Goal: Task Accomplishment & Management: Complete application form

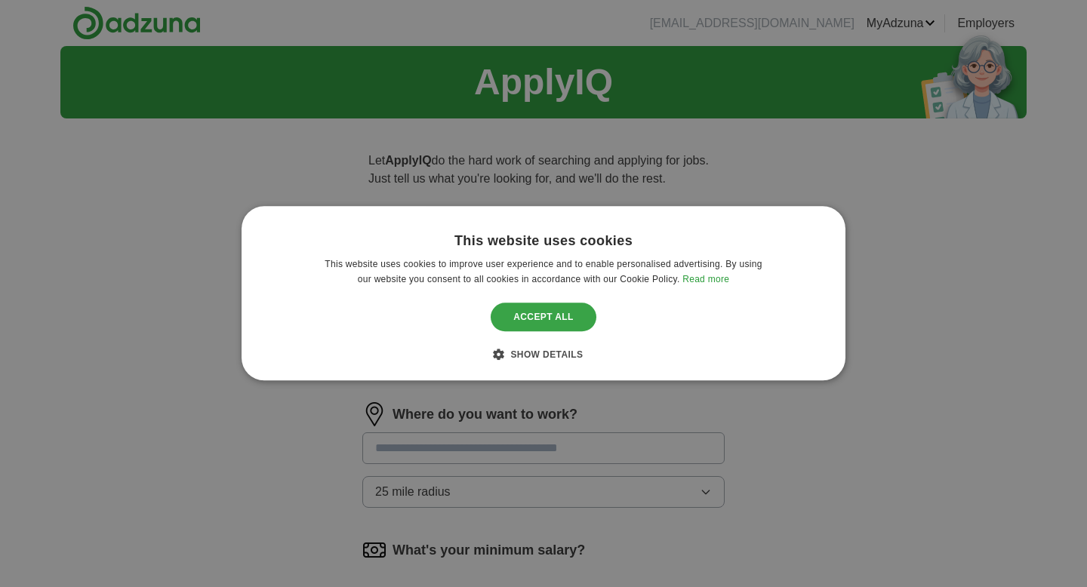
click at [542, 315] on div "Accept all" at bounding box center [544, 317] width 106 height 29
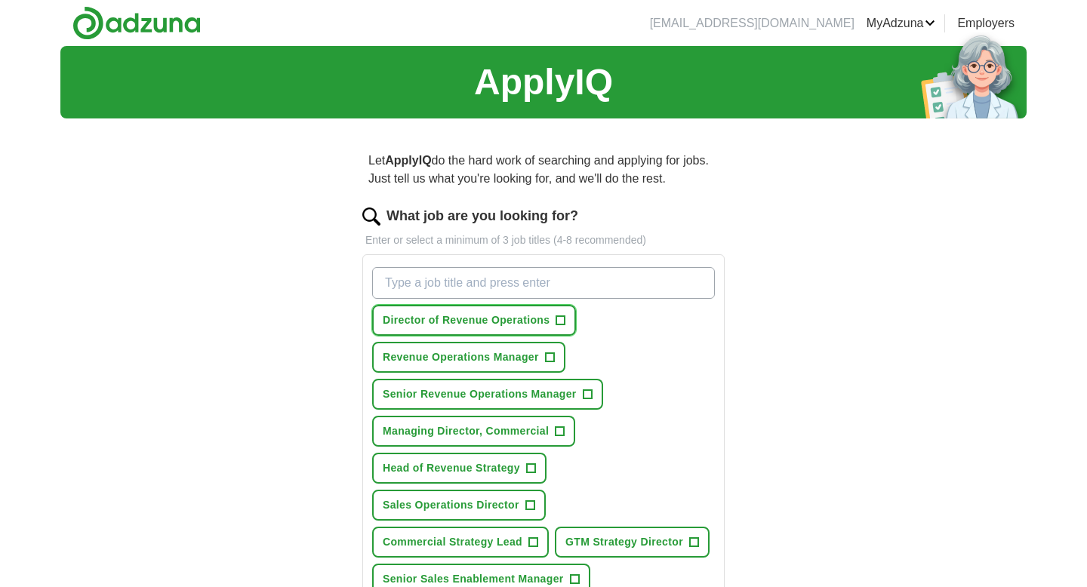
click at [566, 321] on button "Director of Revenue Operations +" at bounding box center [474, 320] width 204 height 31
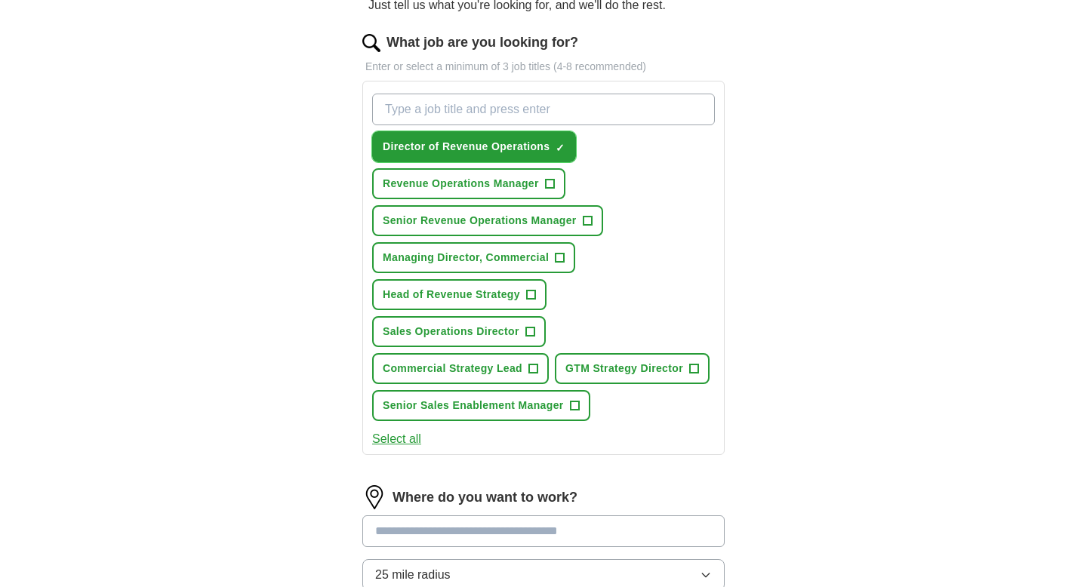
scroll to position [180, 0]
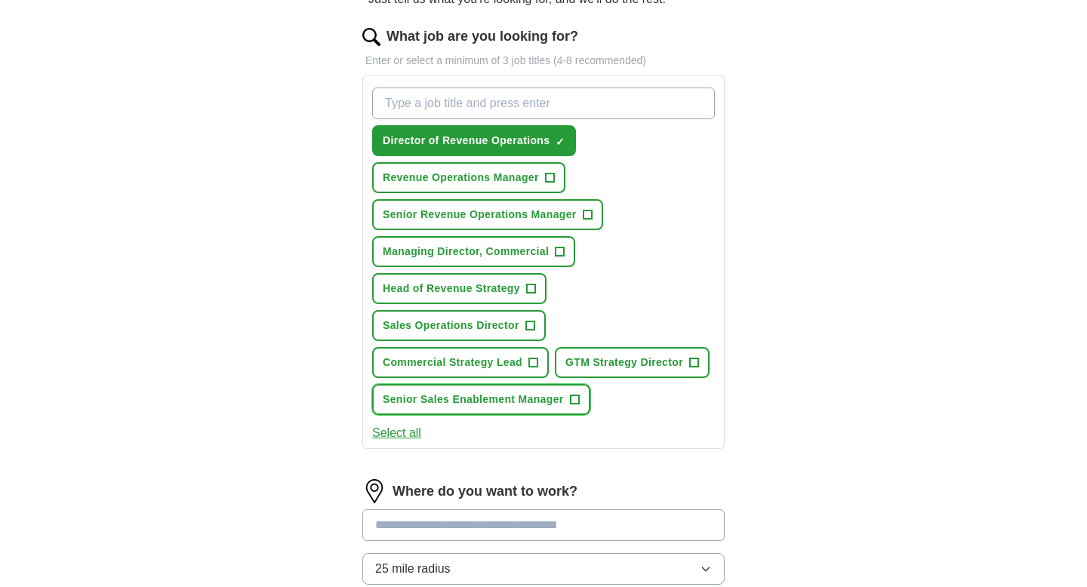
click at [575, 399] on span "+" at bounding box center [574, 400] width 9 height 12
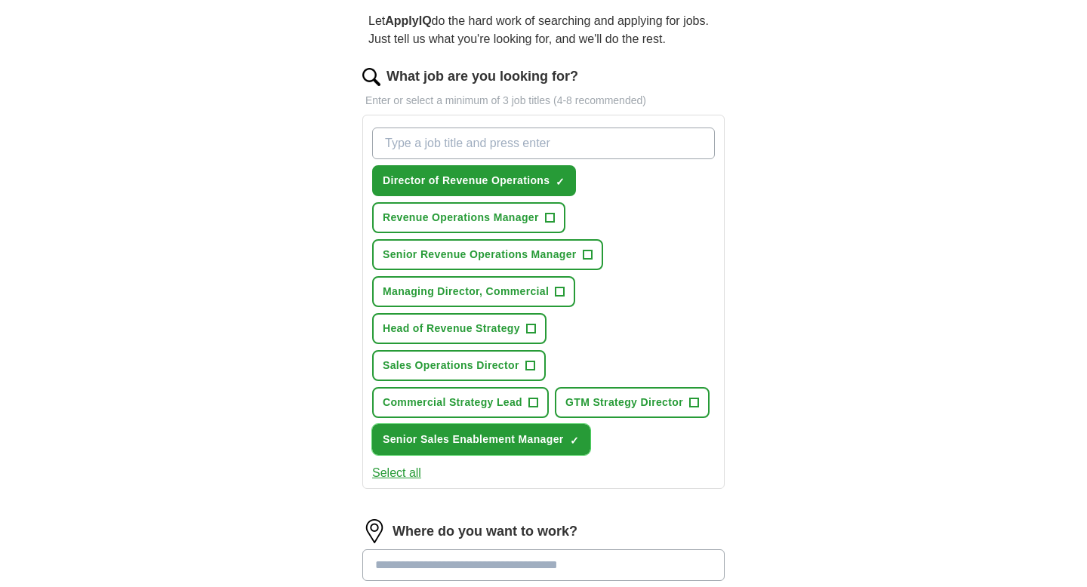
scroll to position [138, 0]
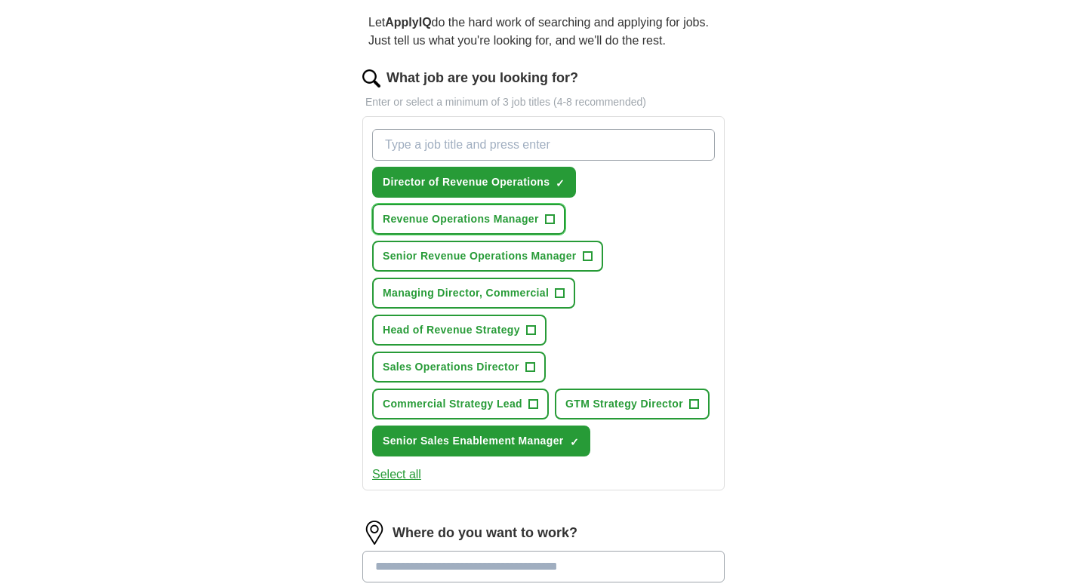
click at [557, 221] on button "Revenue Operations Manager +" at bounding box center [468, 219] width 193 height 31
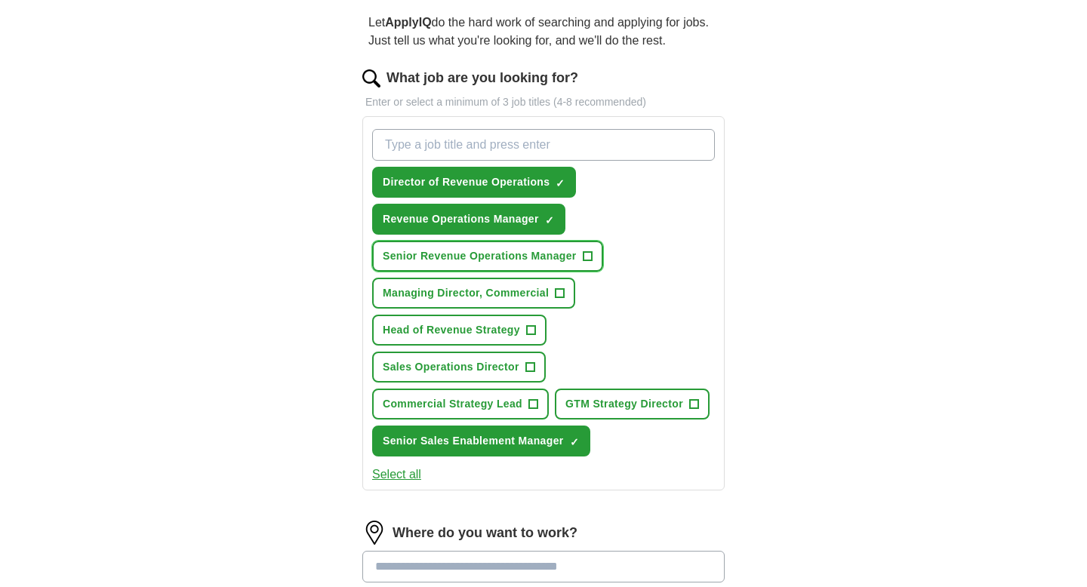
click at [589, 260] on span "+" at bounding box center [587, 257] width 9 height 12
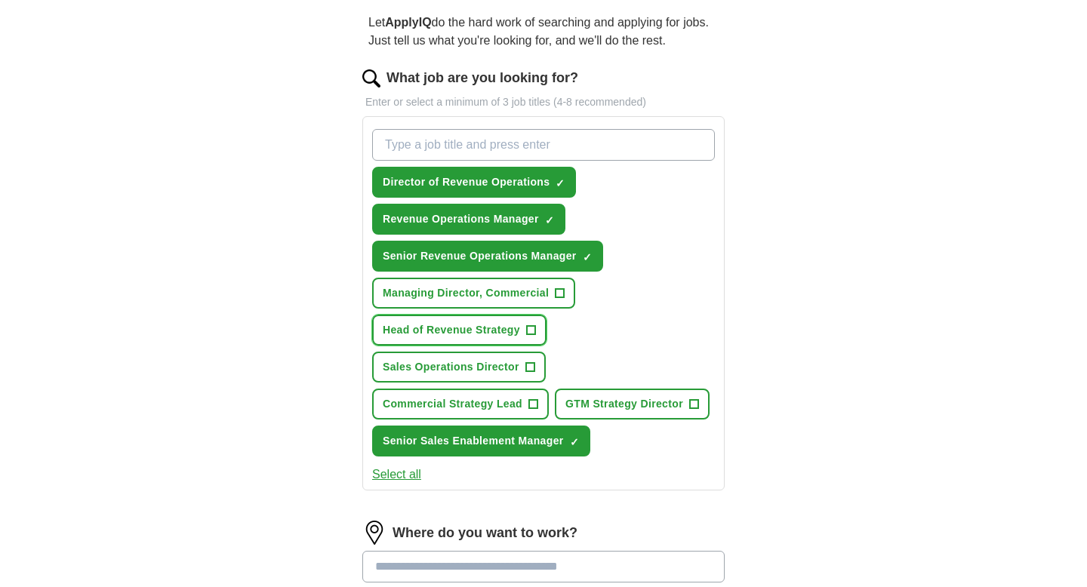
click at [532, 331] on span "+" at bounding box center [530, 331] width 9 height 12
click at [534, 366] on span "+" at bounding box center [529, 367] width 9 height 12
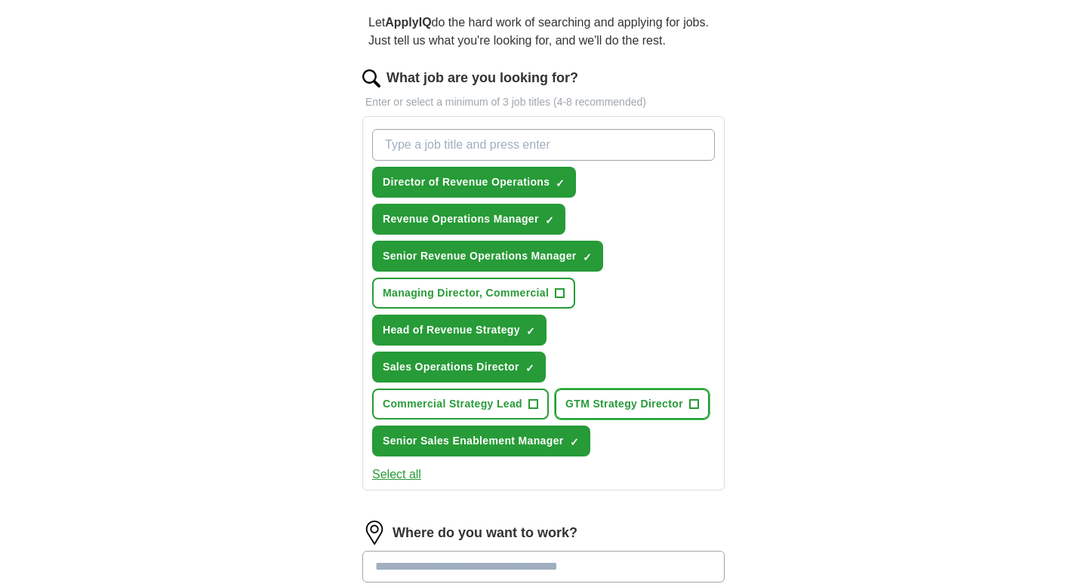
click at [671, 405] on span "GTM Strategy Director" at bounding box center [624, 404] width 118 height 16
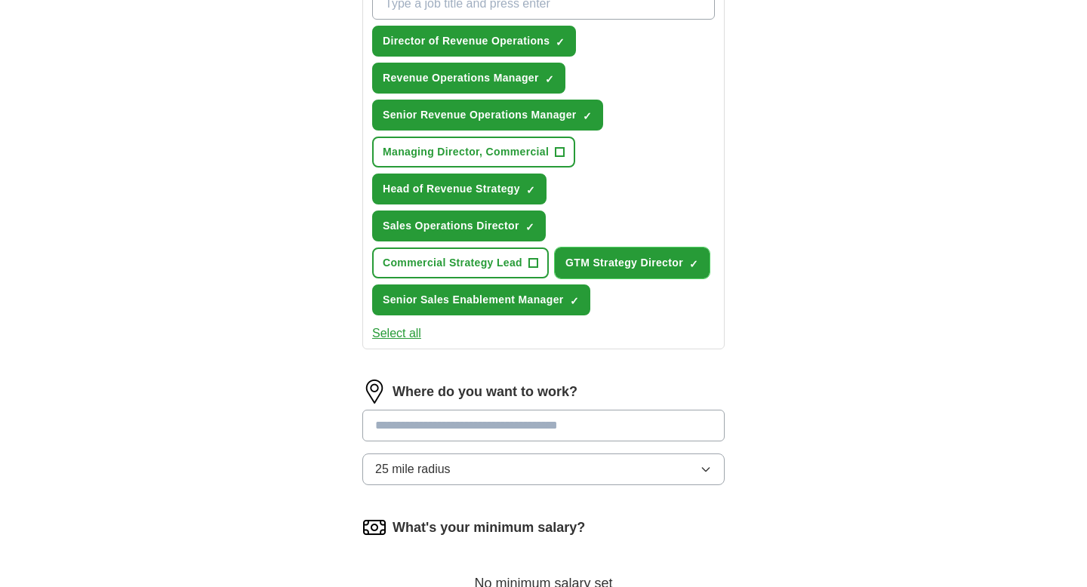
scroll to position [314, 0]
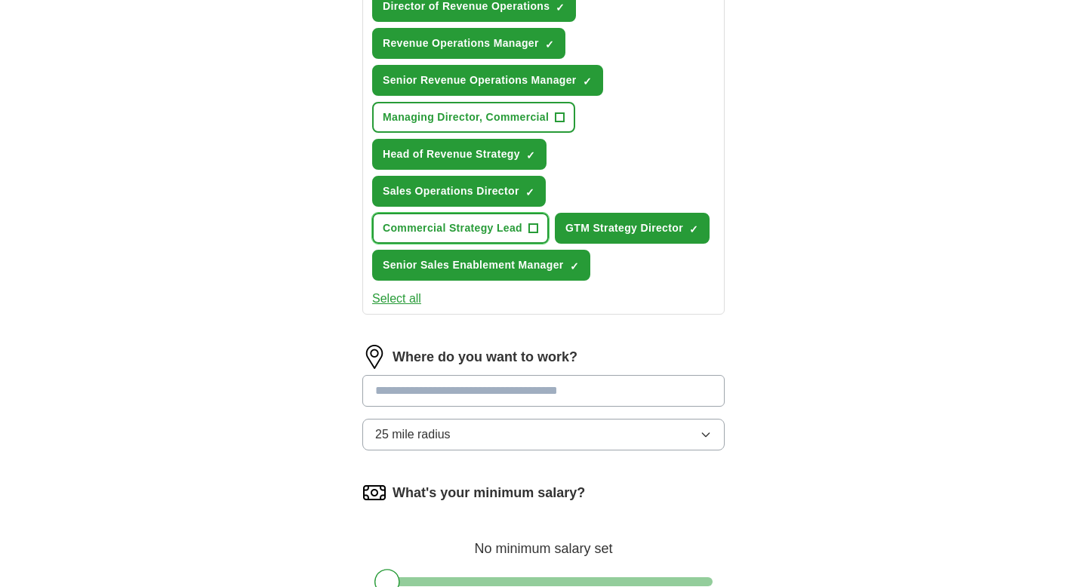
click at [538, 226] on span "+" at bounding box center [533, 229] width 9 height 12
click at [539, 392] on input at bounding box center [543, 391] width 362 height 32
click at [539, 434] on div "Where do you want to work? 25 mile radius" at bounding box center [543, 404] width 362 height 118
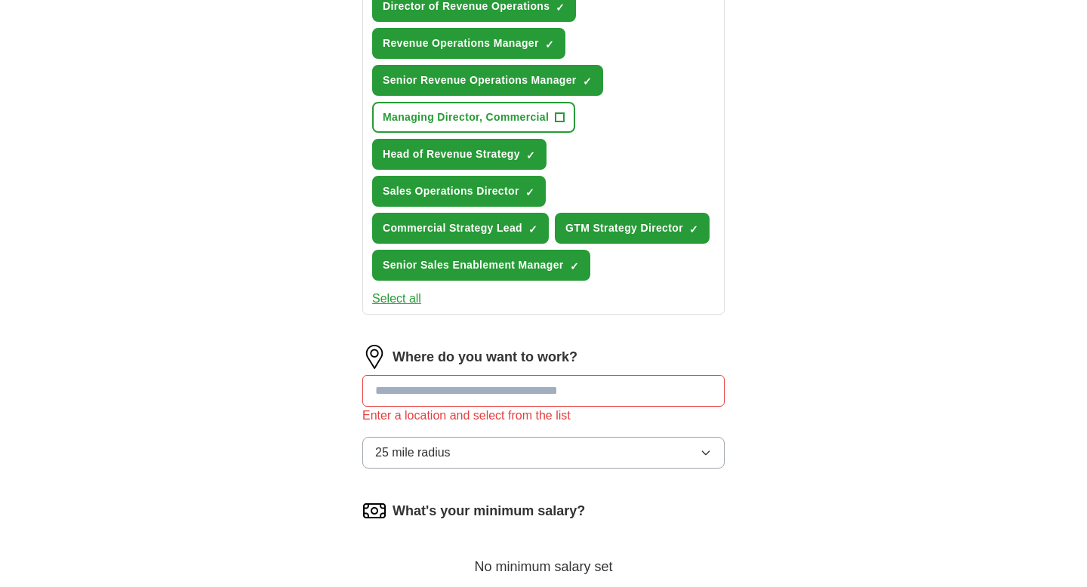
click at [540, 399] on input at bounding box center [543, 391] width 362 height 32
type input "******"
click at [579, 397] on input "******" at bounding box center [543, 391] width 362 height 32
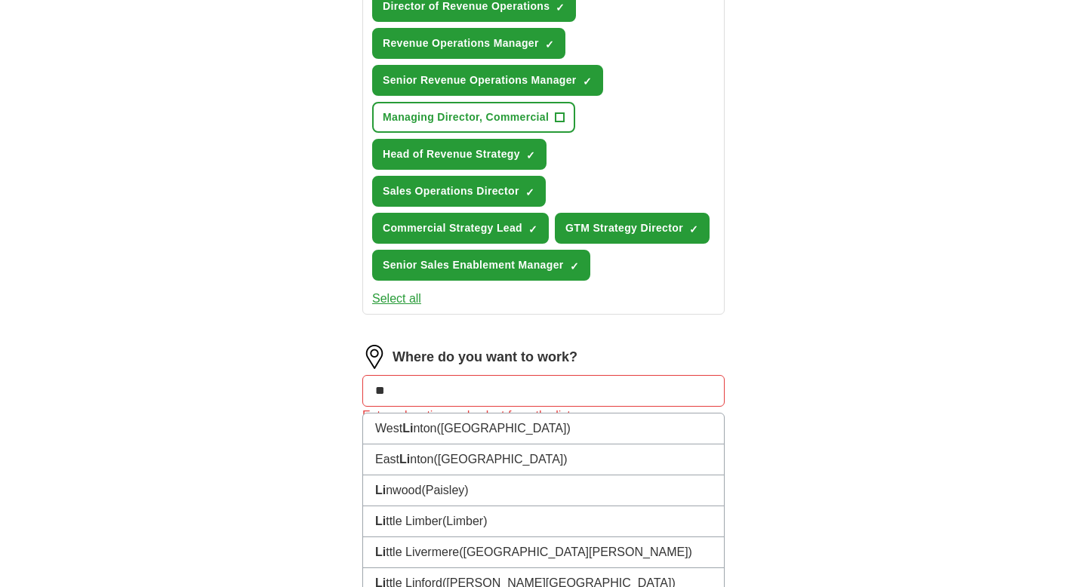
type input "*"
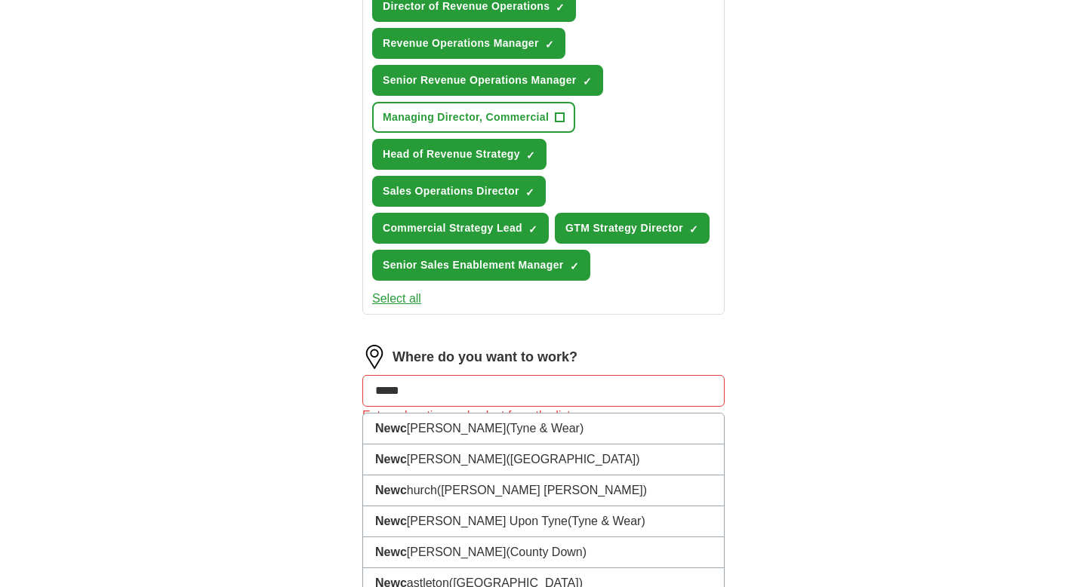
type input "******"
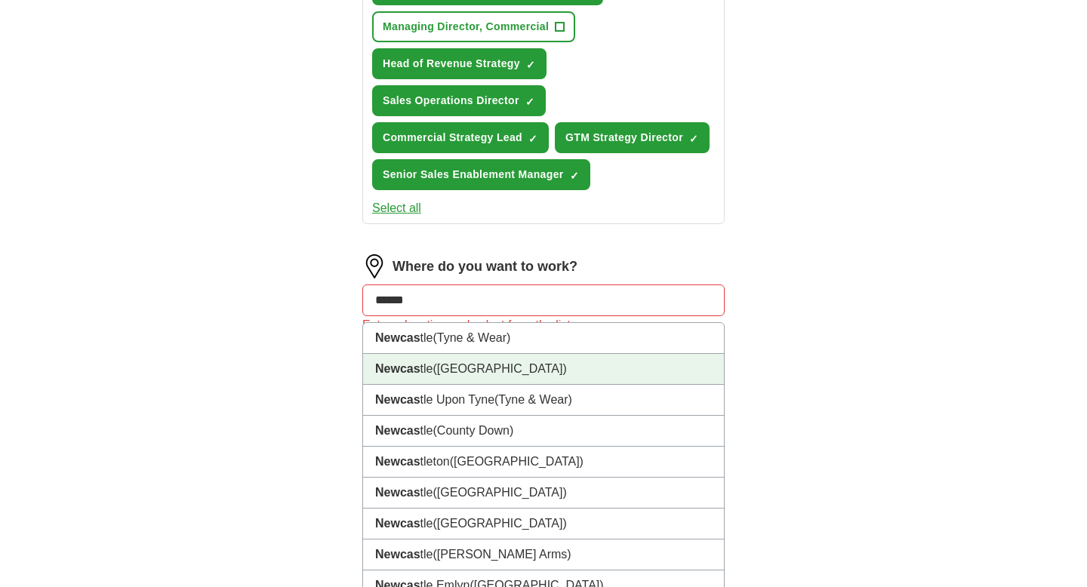
scroll to position [497, 0]
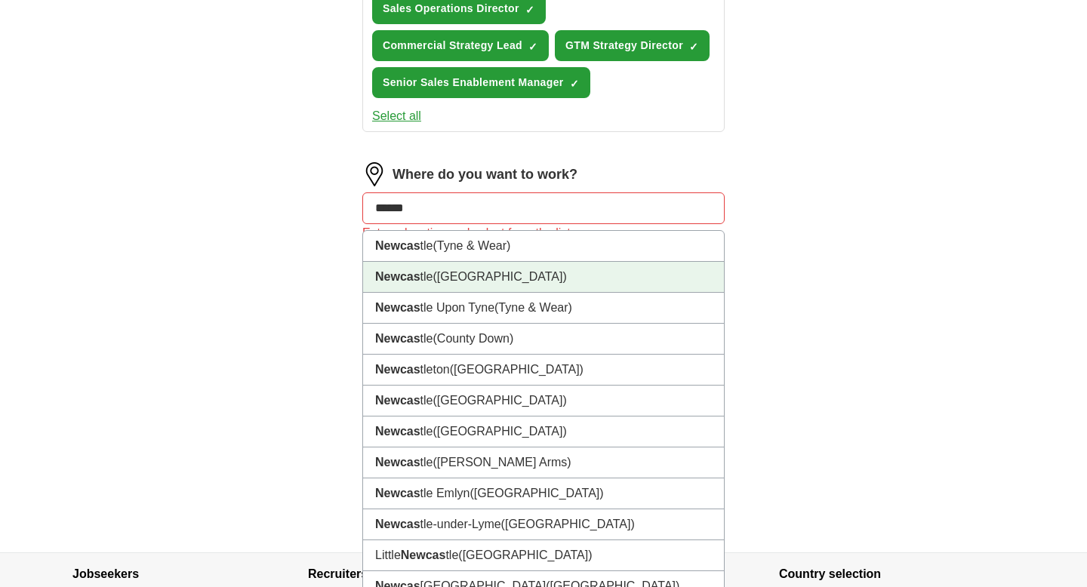
click at [571, 271] on li "Newcas tle ([GEOGRAPHIC_DATA])" at bounding box center [543, 277] width 361 height 31
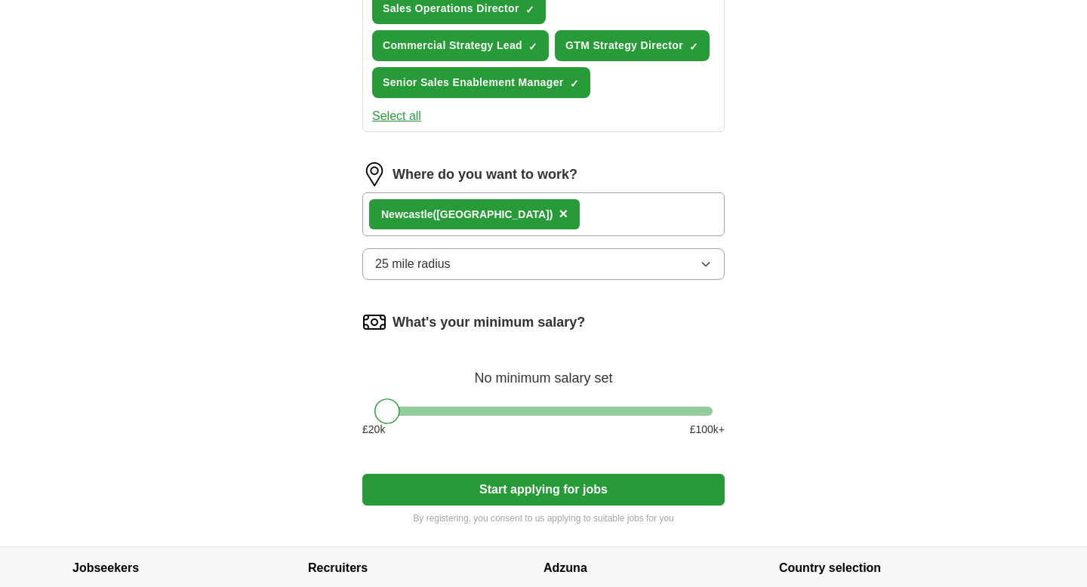
click at [592, 207] on div "Newcas tle ([GEOGRAPHIC_DATA]) ×" at bounding box center [543, 214] width 362 height 44
click at [527, 268] on button "25 mile radius" at bounding box center [543, 264] width 362 height 32
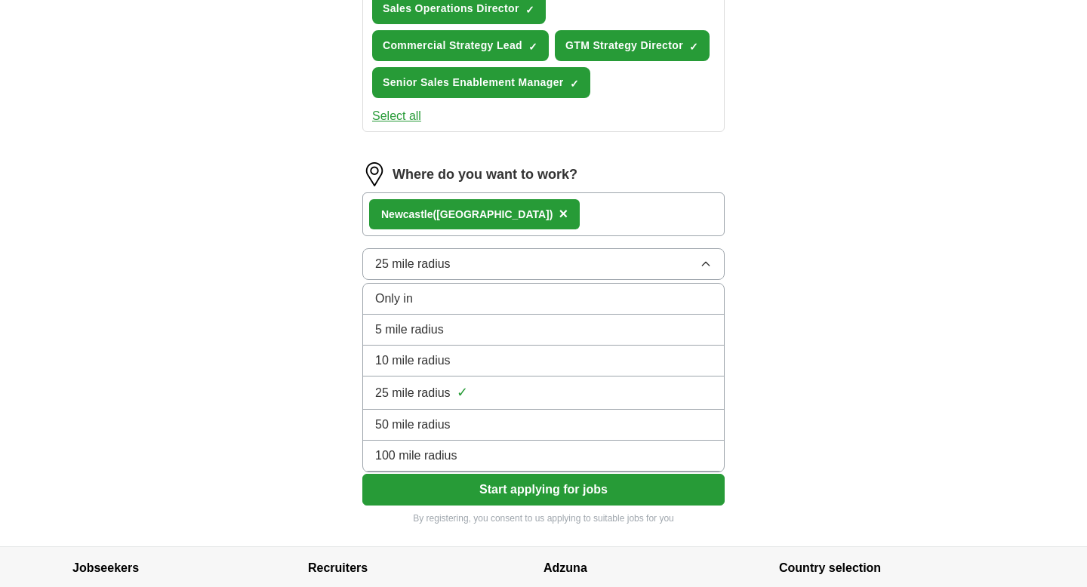
click at [574, 212] on div "Newcas tle ([GEOGRAPHIC_DATA]) ×" at bounding box center [543, 214] width 362 height 44
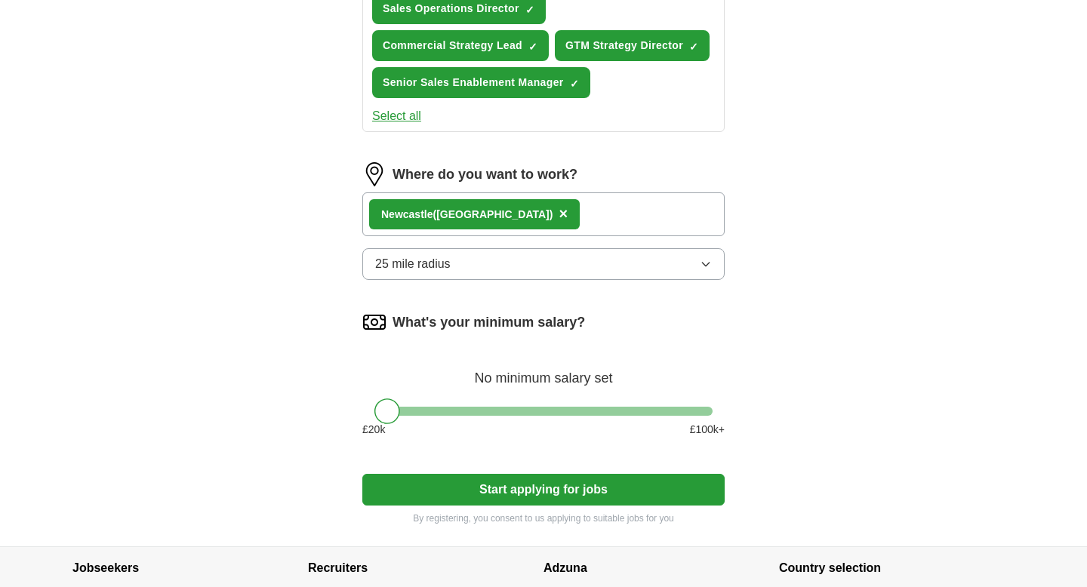
click at [574, 212] on div "Newcas tle ([GEOGRAPHIC_DATA]) ×" at bounding box center [543, 214] width 362 height 44
click at [577, 214] on div "Newcas tle ([GEOGRAPHIC_DATA]) ×" at bounding box center [543, 214] width 362 height 44
click at [414, 400] on div "What's your minimum salary? No minimum salary set £ 20 k £ 100 k+" at bounding box center [543, 380] width 362 height 140
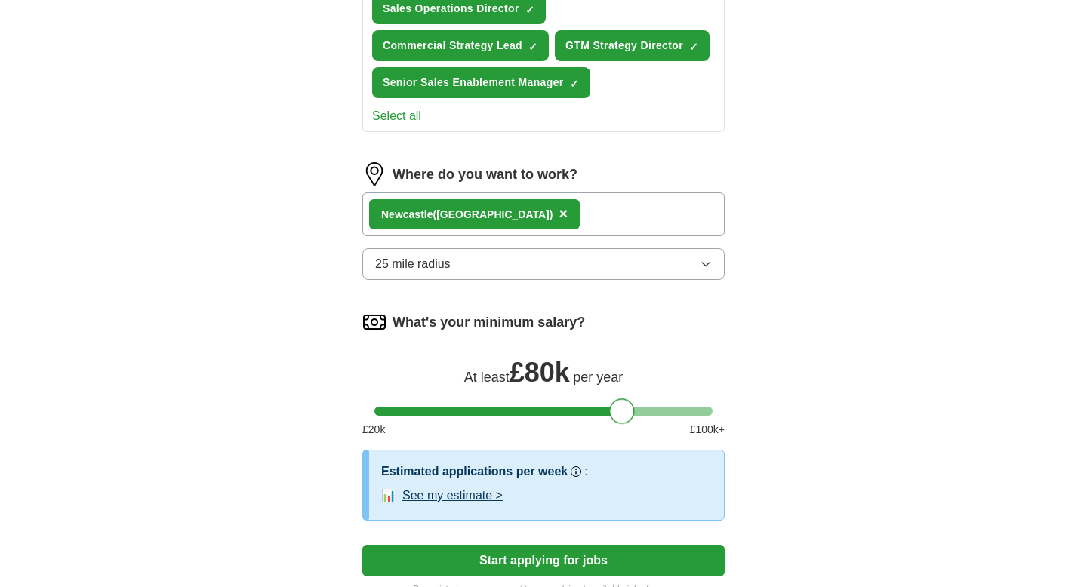
drag, startPoint x: 393, startPoint y: 408, endPoint x: 631, endPoint y: 439, distance: 239.7
click at [631, 439] on form "What job are you looking for? Enter or select a minimum of 3 job titles (4-8 re…" at bounding box center [543, 152] width 362 height 887
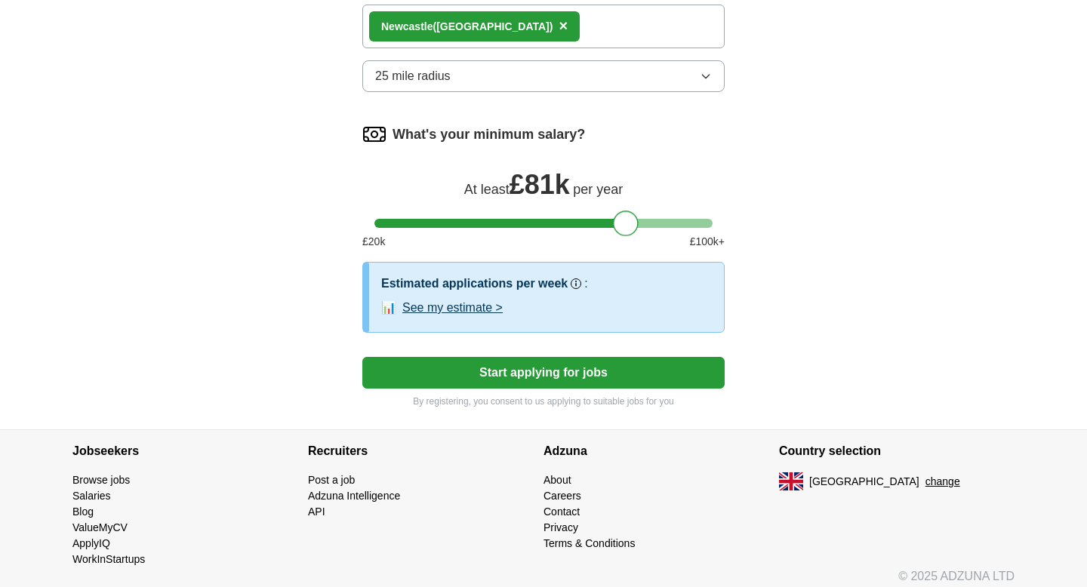
scroll to position [688, 0]
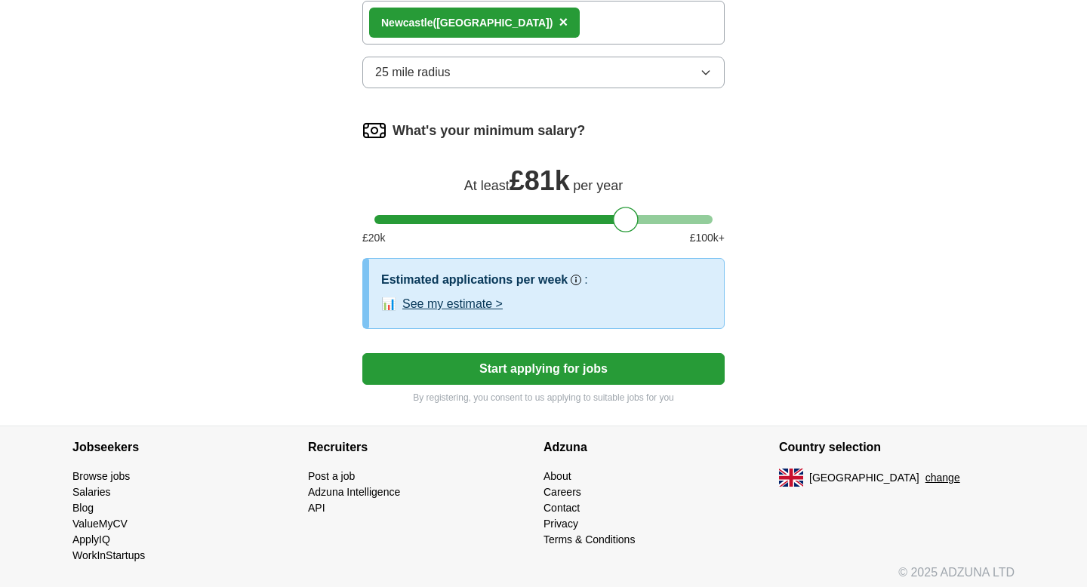
click at [618, 365] on button "Start applying for jobs" at bounding box center [543, 369] width 362 height 32
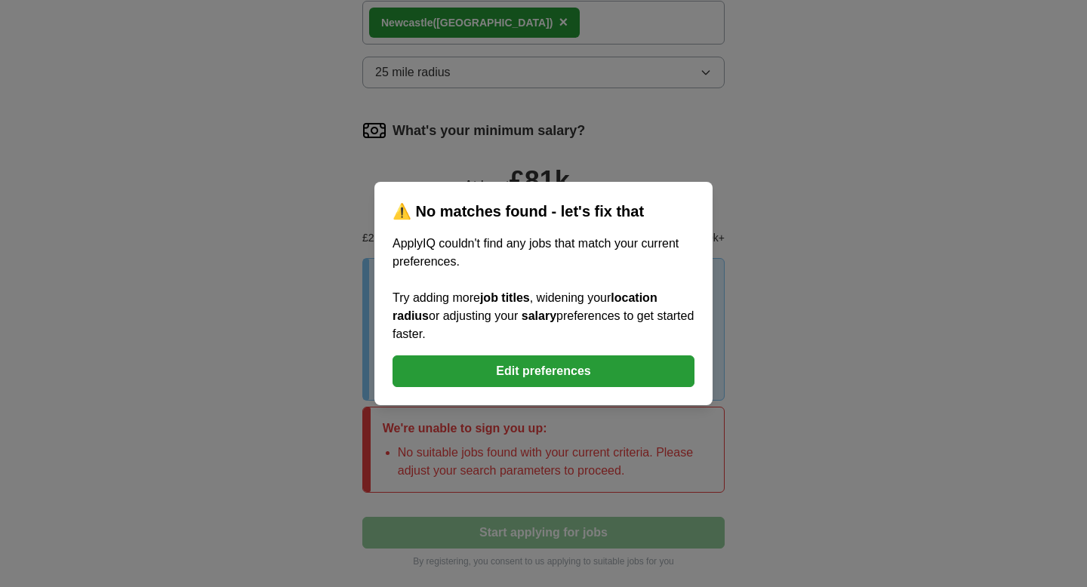
click at [555, 365] on button "Edit preferences" at bounding box center [543, 371] width 302 height 32
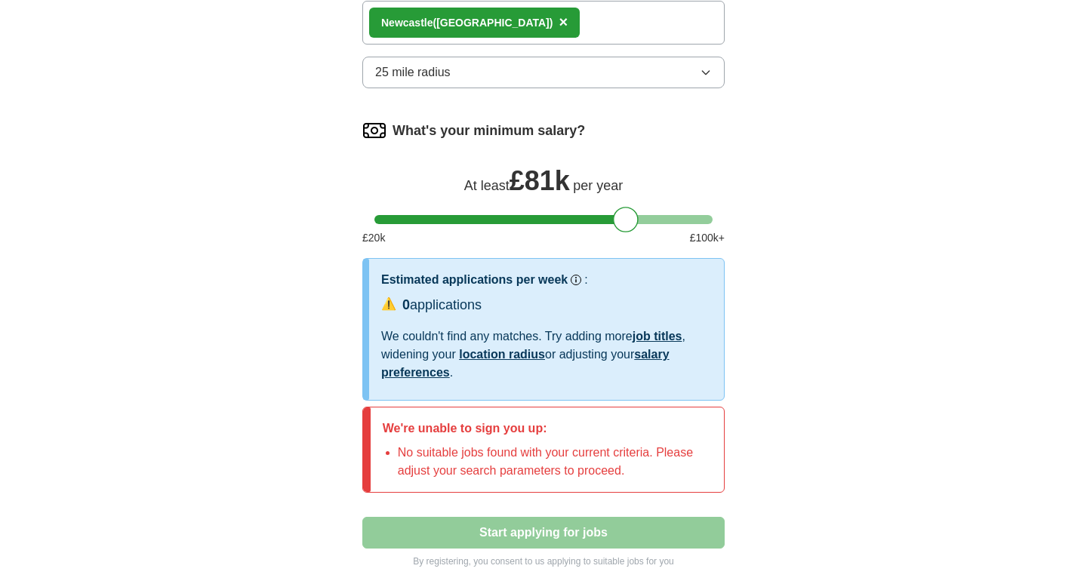
click at [514, 224] on div "What's your minimum salary? At least £ 81k per year £ 20 k £ 100 k+" at bounding box center [543, 188] width 362 height 140
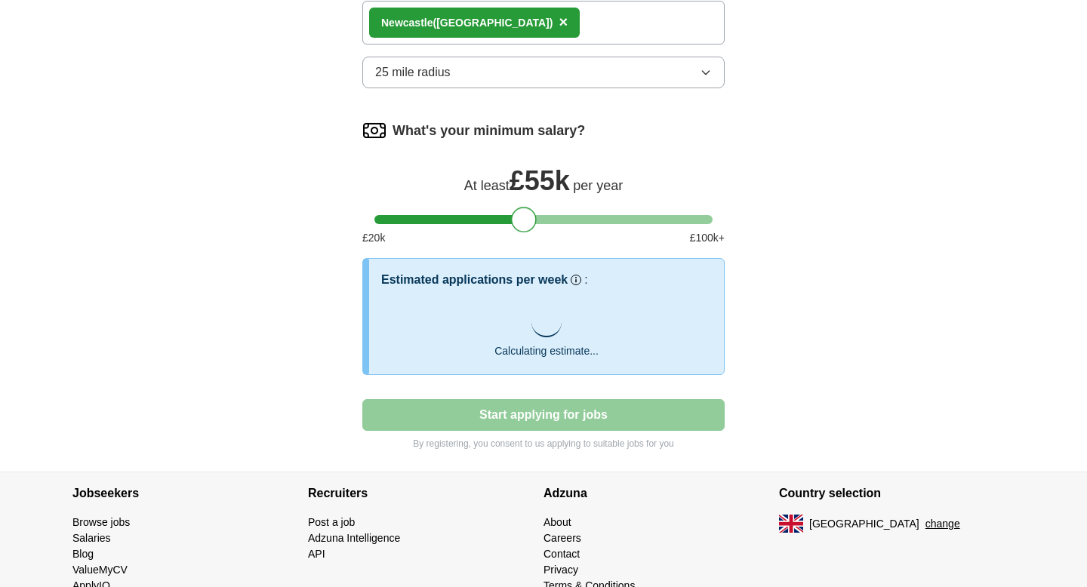
drag, startPoint x: 626, startPoint y: 221, endPoint x: 526, endPoint y: 223, distance: 100.4
click at [526, 223] on div at bounding box center [524, 220] width 26 height 26
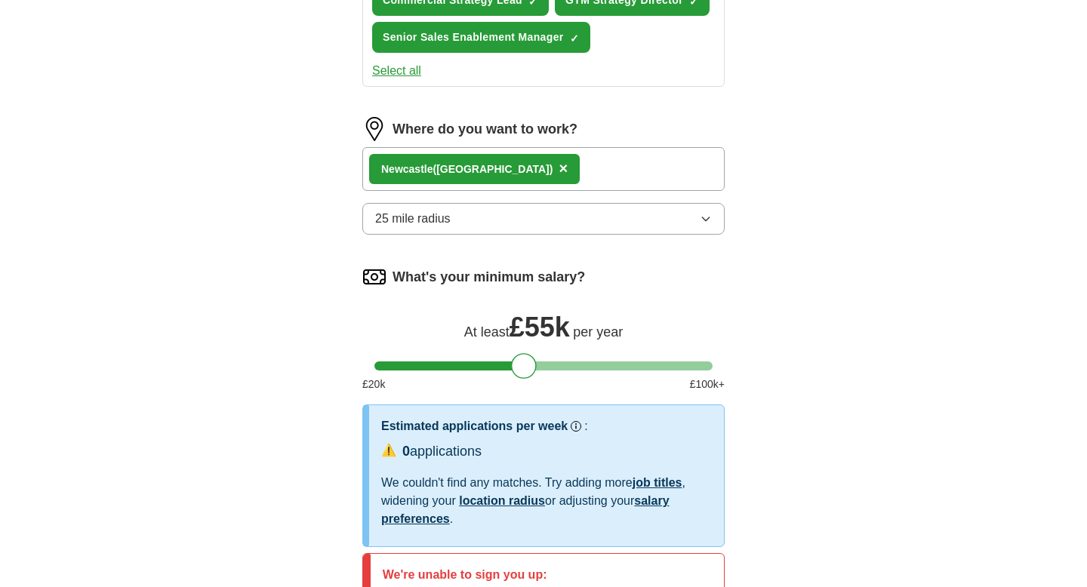
scroll to position [508, 0]
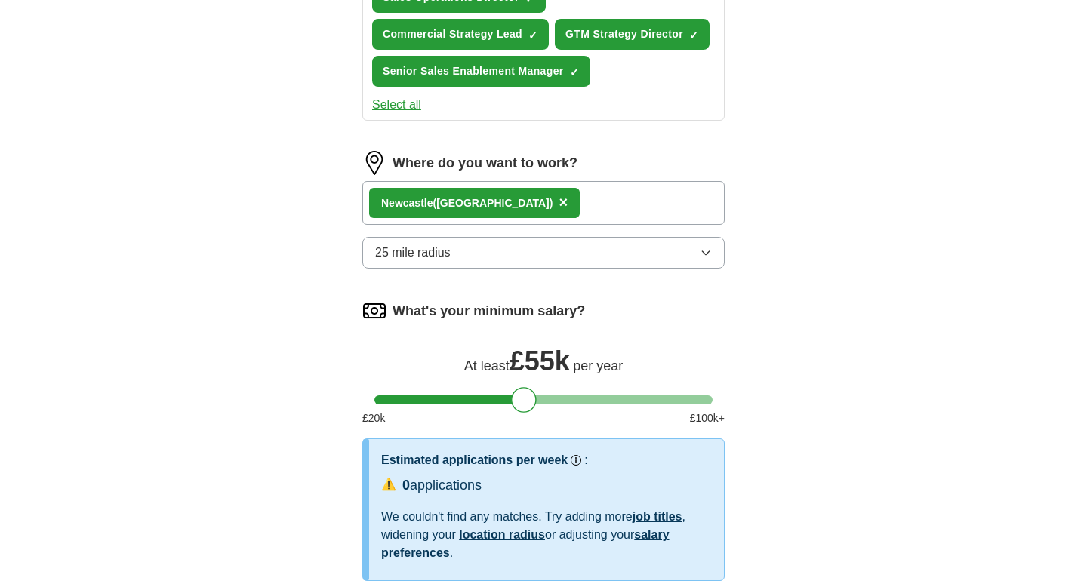
click at [558, 201] on span "×" at bounding box center [562, 202] width 9 height 17
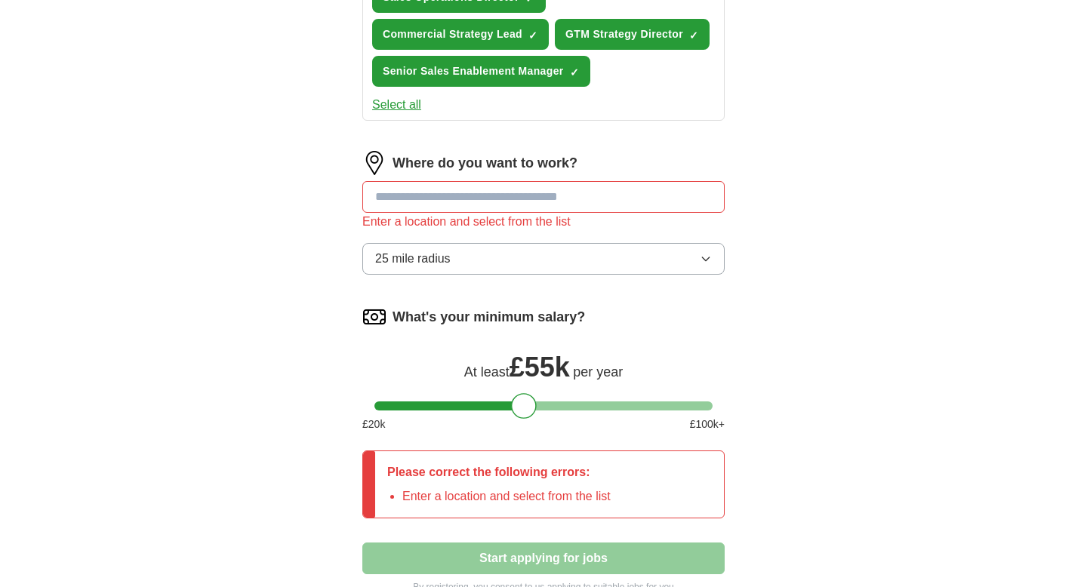
click at [491, 197] on input at bounding box center [543, 197] width 362 height 32
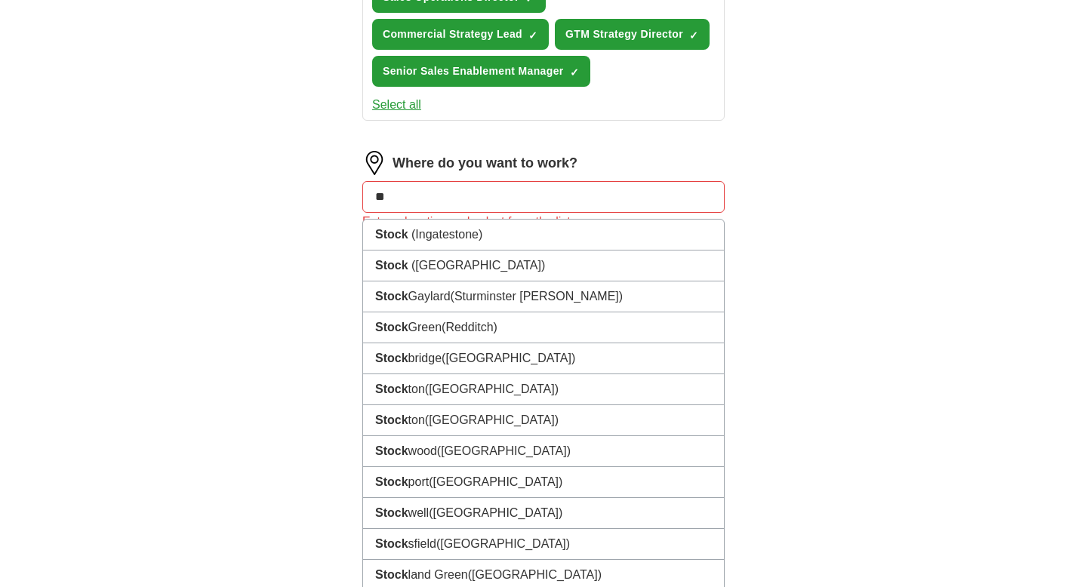
type input "*"
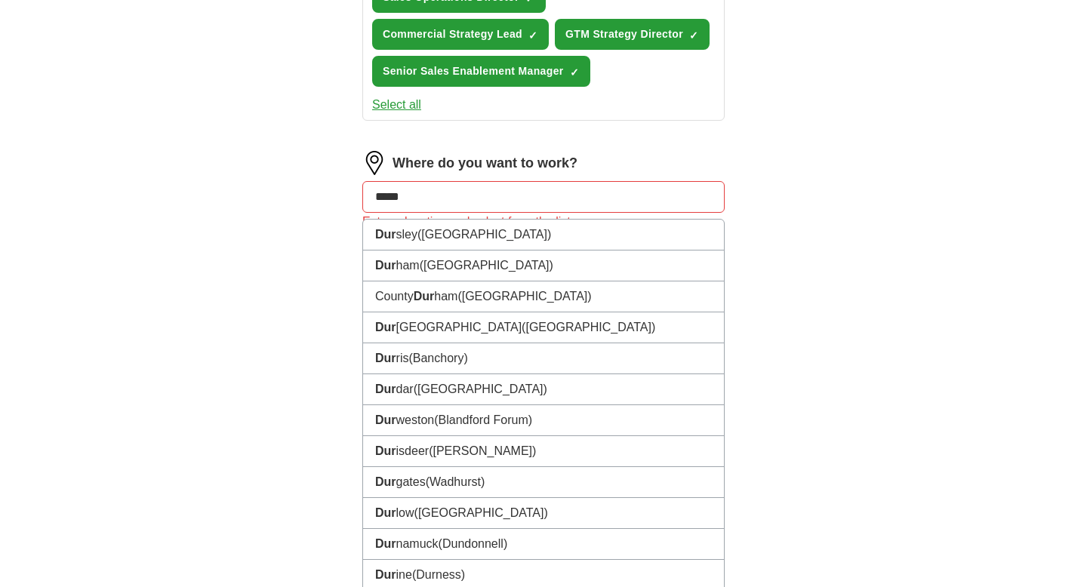
type input "******"
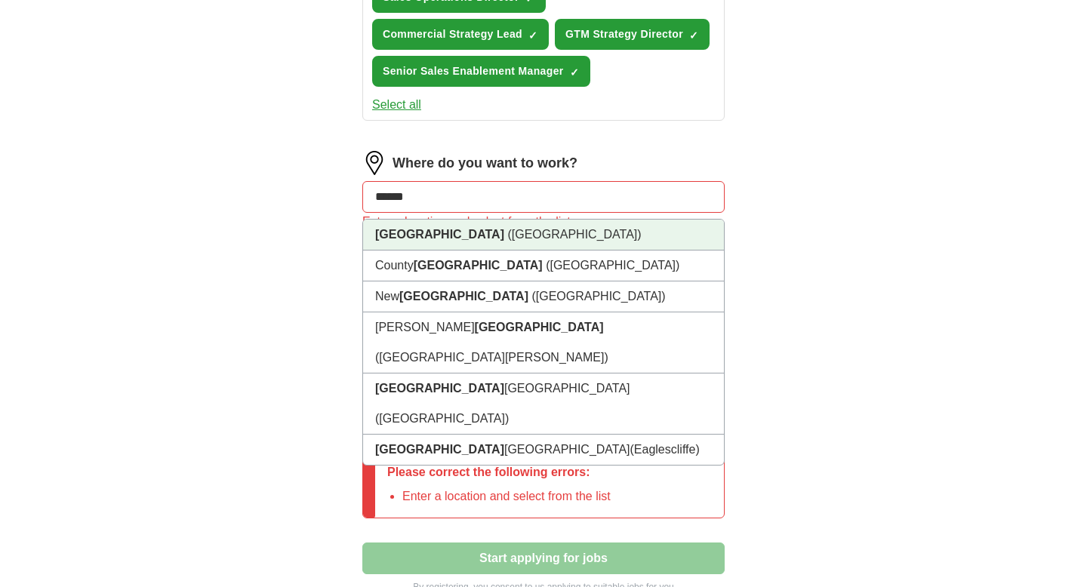
click at [507, 232] on span "([GEOGRAPHIC_DATA])" at bounding box center [574, 234] width 134 height 13
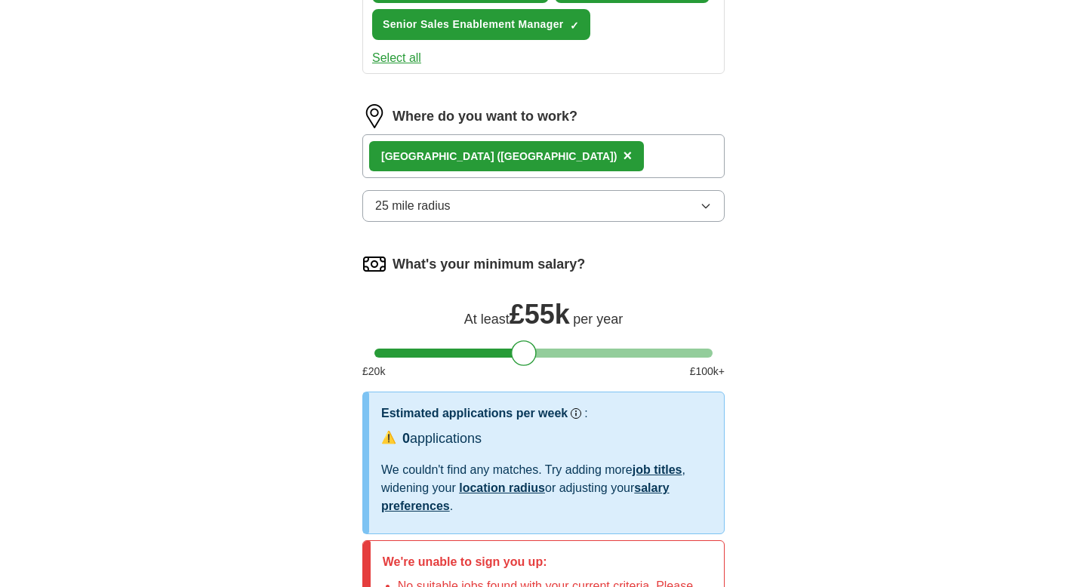
scroll to position [458, 0]
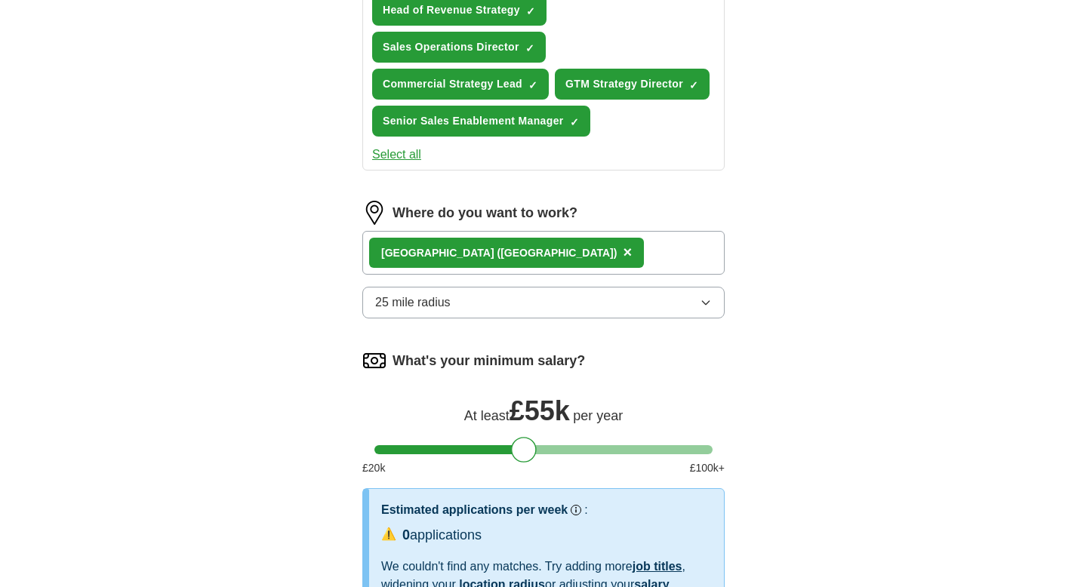
click at [623, 256] on span "×" at bounding box center [627, 252] width 9 height 17
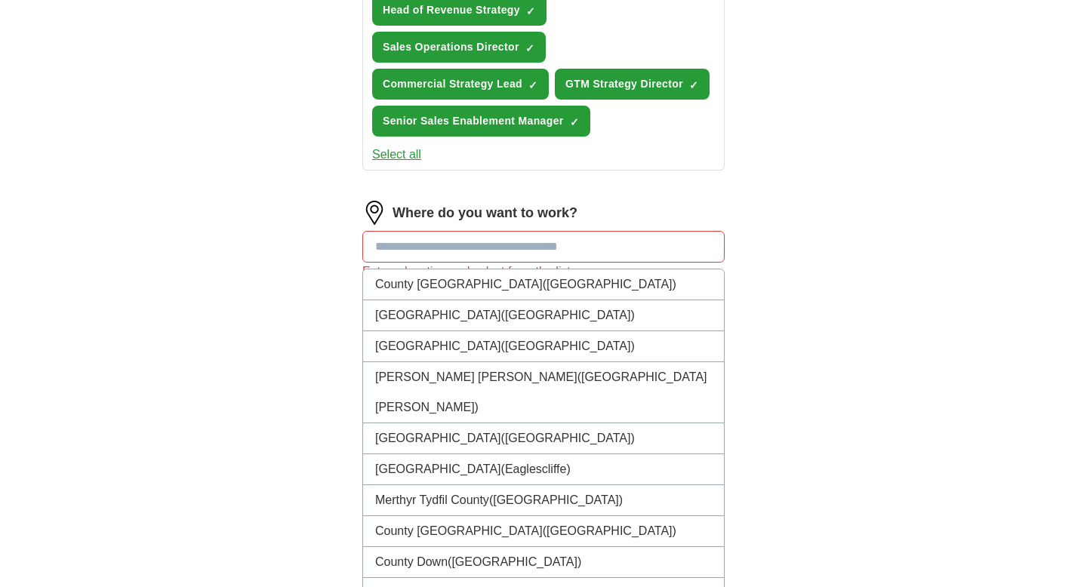
click at [521, 248] on input at bounding box center [543, 247] width 362 height 32
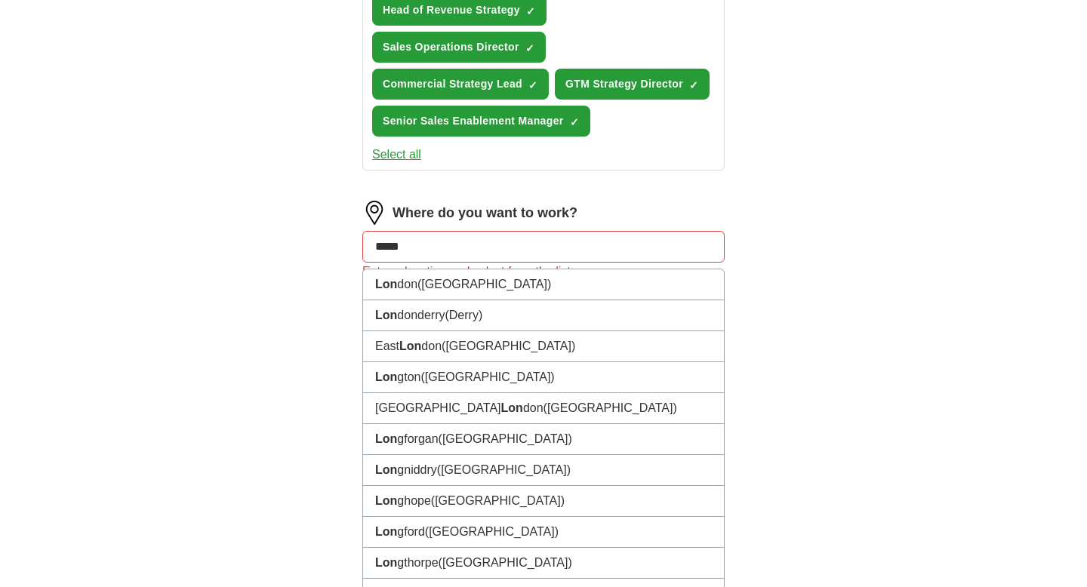
type input "******"
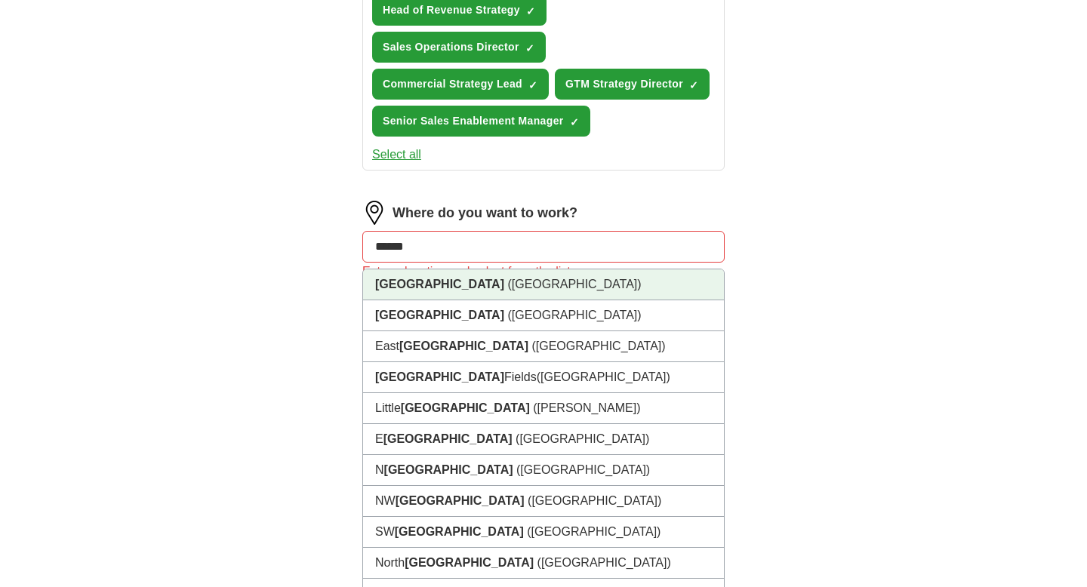
click at [528, 291] on li "[GEOGRAPHIC_DATA] ([GEOGRAPHIC_DATA])" at bounding box center [543, 284] width 361 height 31
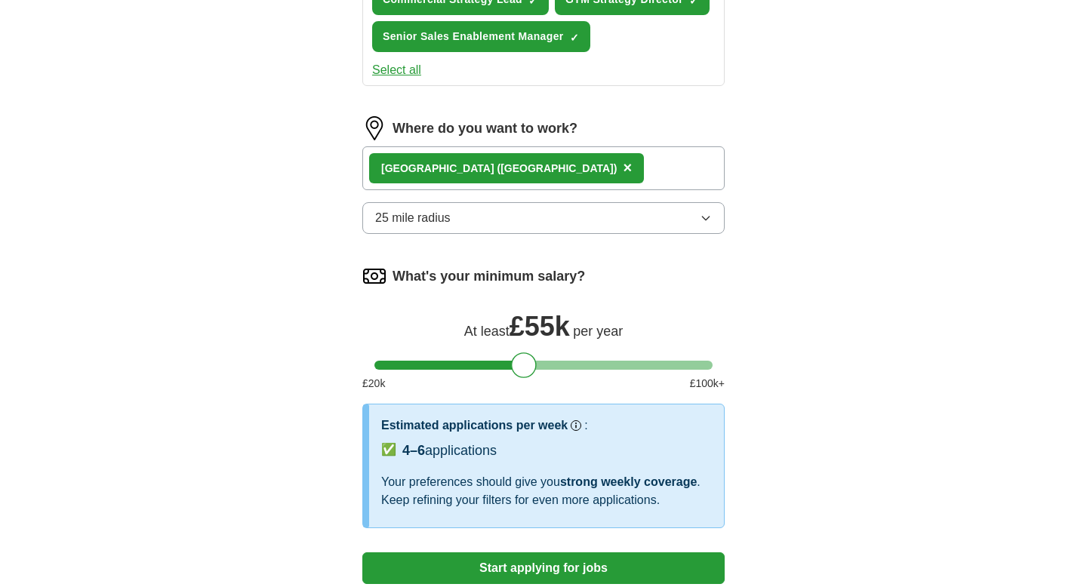
scroll to position [545, 0]
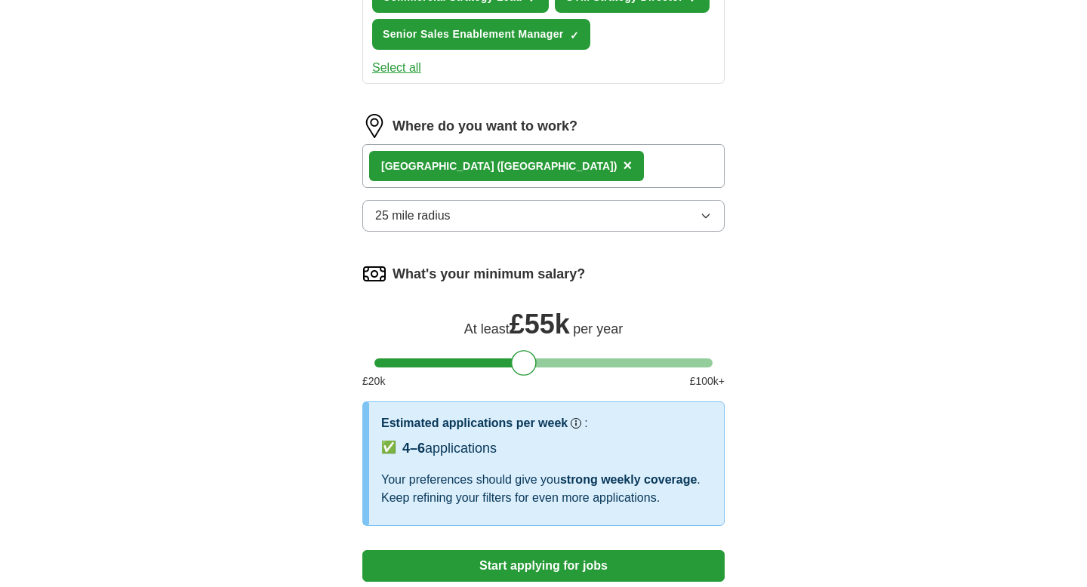
click at [552, 361] on div at bounding box center [543, 362] width 338 height 9
click at [587, 366] on div at bounding box center [543, 362] width 338 height 9
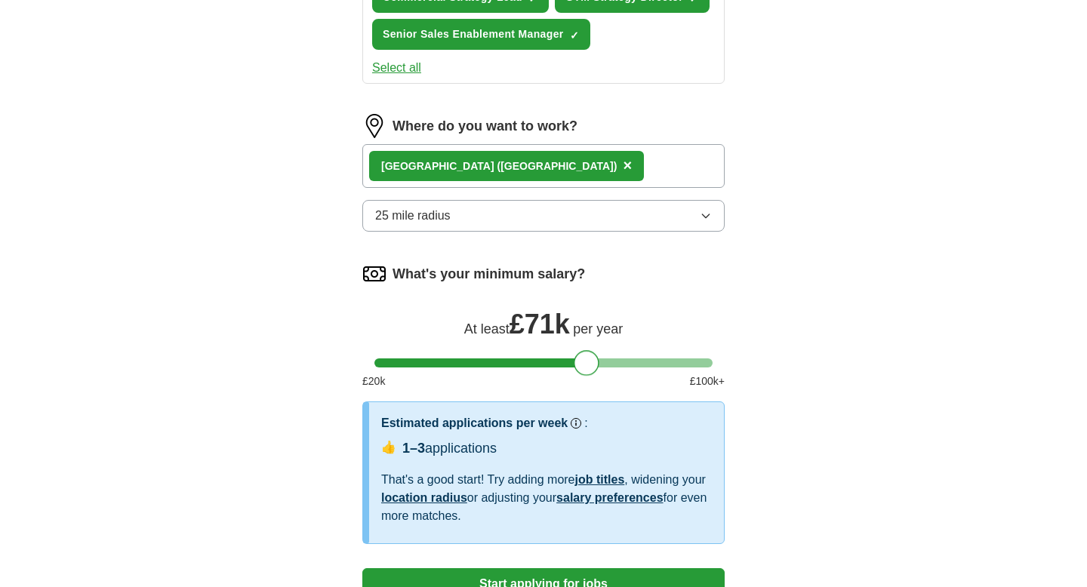
click at [532, 363] on div at bounding box center [543, 362] width 338 height 9
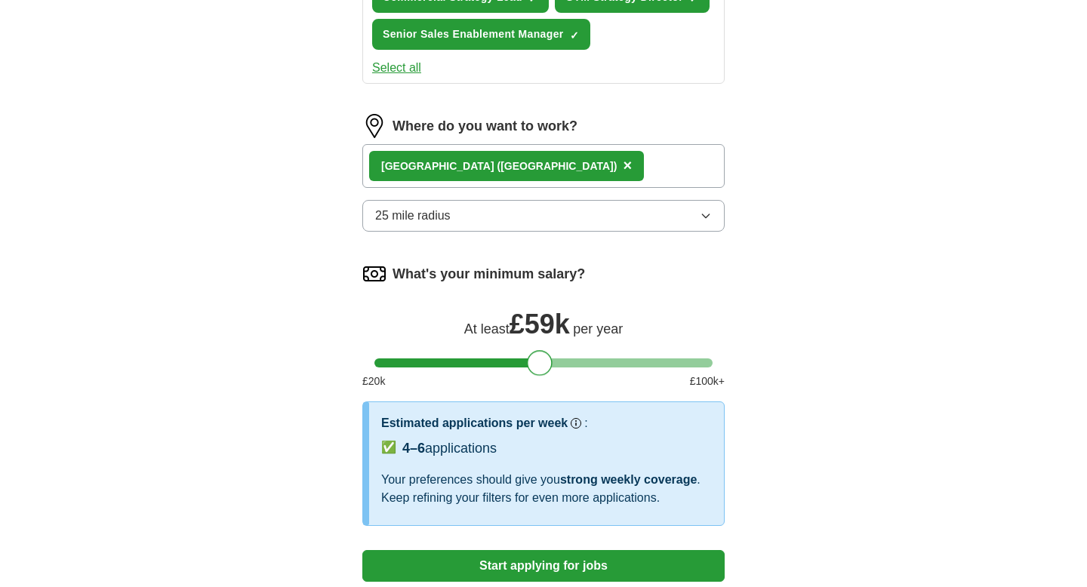
click at [538, 363] on div at bounding box center [540, 363] width 26 height 26
click at [543, 363] on div at bounding box center [544, 363] width 26 height 26
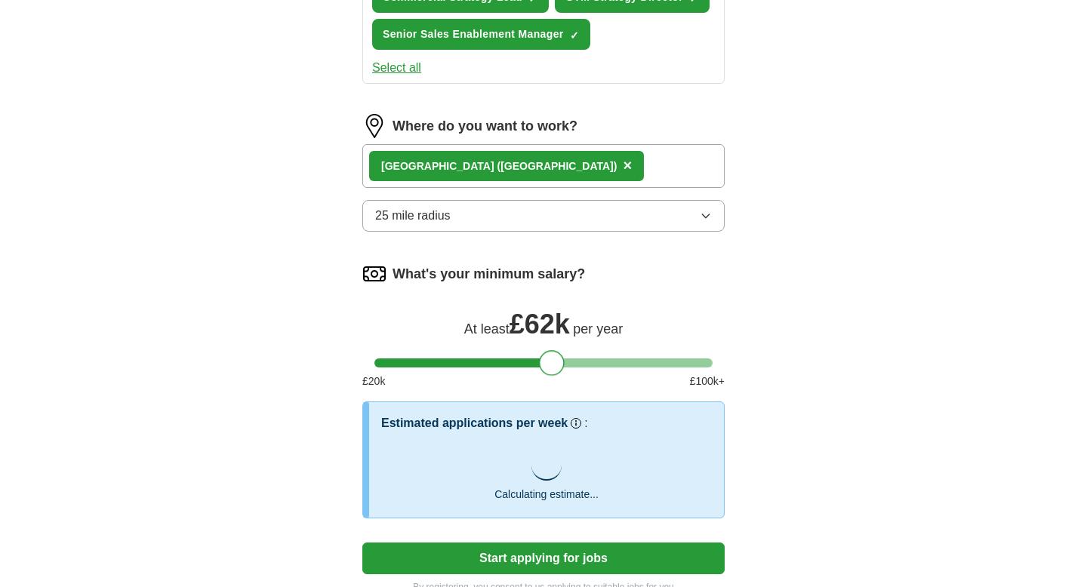
drag, startPoint x: 543, startPoint y: 363, endPoint x: 551, endPoint y: 364, distance: 8.3
click at [551, 364] on div at bounding box center [552, 363] width 26 height 26
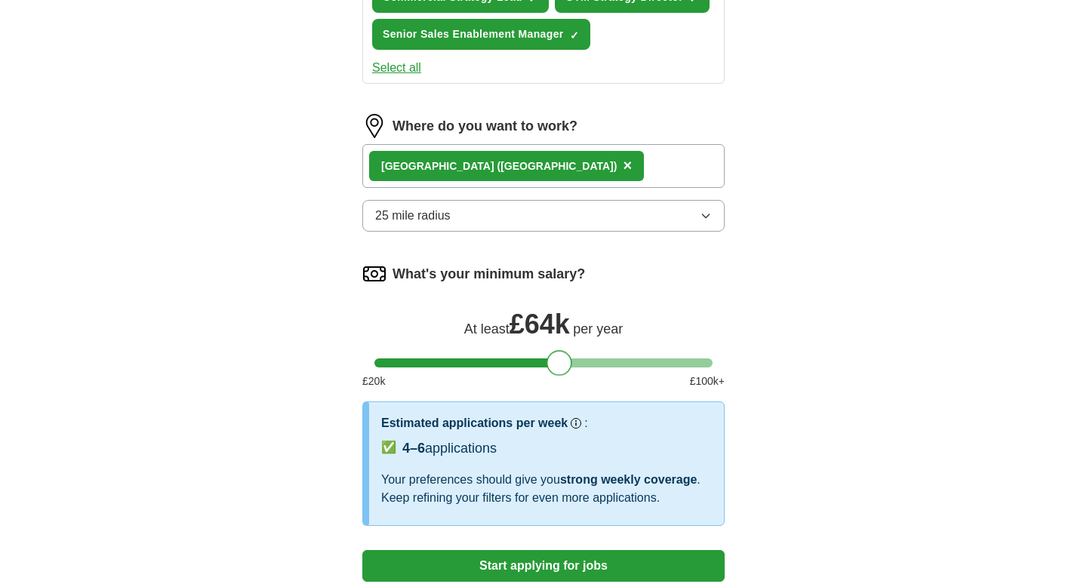
drag, startPoint x: 551, startPoint y: 364, endPoint x: 560, endPoint y: 365, distance: 9.1
click at [560, 365] on div at bounding box center [559, 363] width 26 height 26
click at [565, 365] on div at bounding box center [563, 363] width 26 height 26
click at [569, 365] on div at bounding box center [563, 363] width 26 height 26
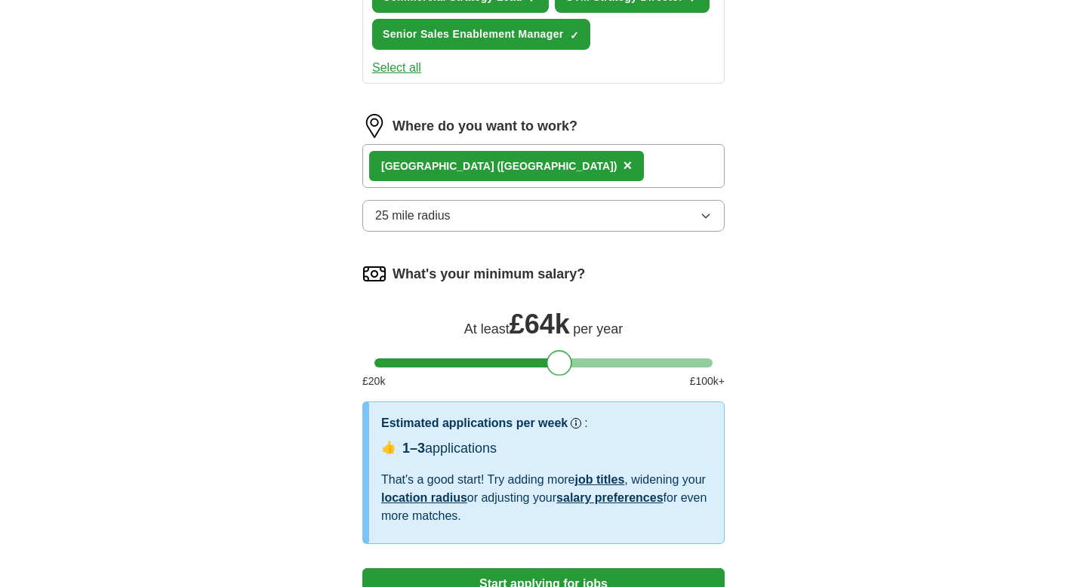
click at [563, 365] on div at bounding box center [559, 363] width 26 height 26
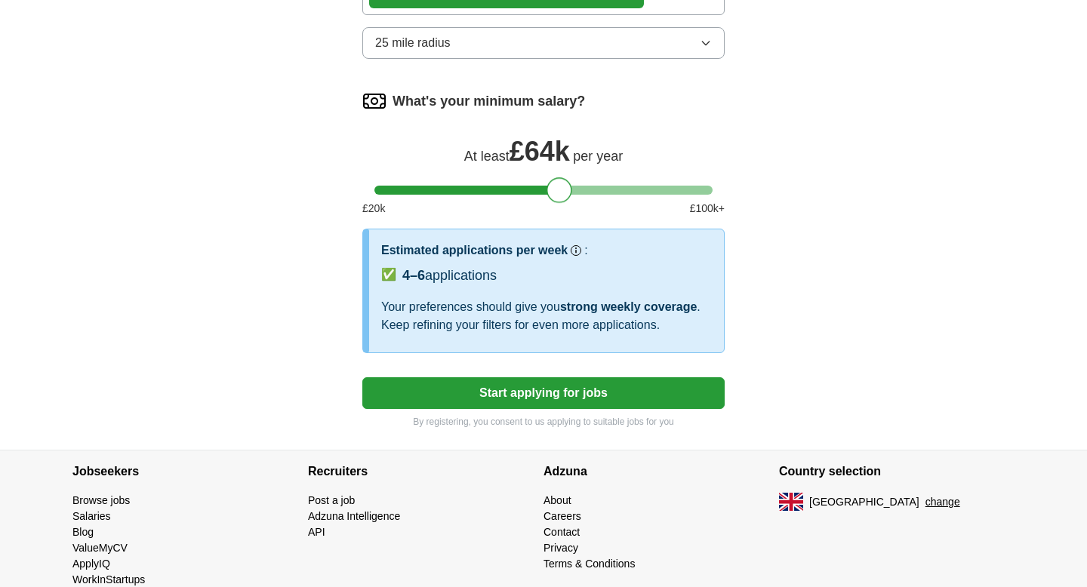
scroll to position [749, 0]
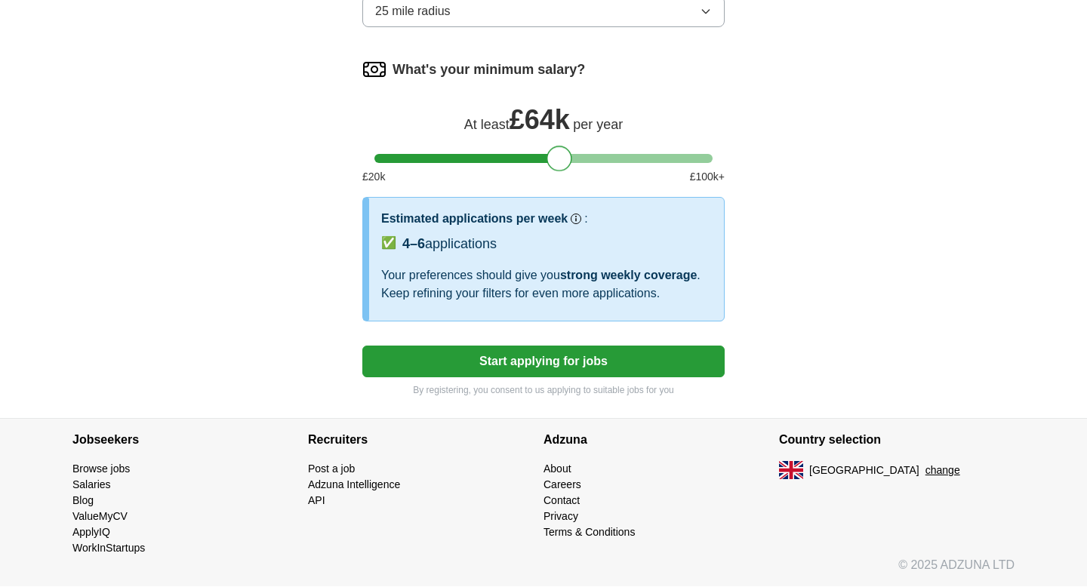
click at [562, 364] on button "Start applying for jobs" at bounding box center [543, 362] width 362 height 32
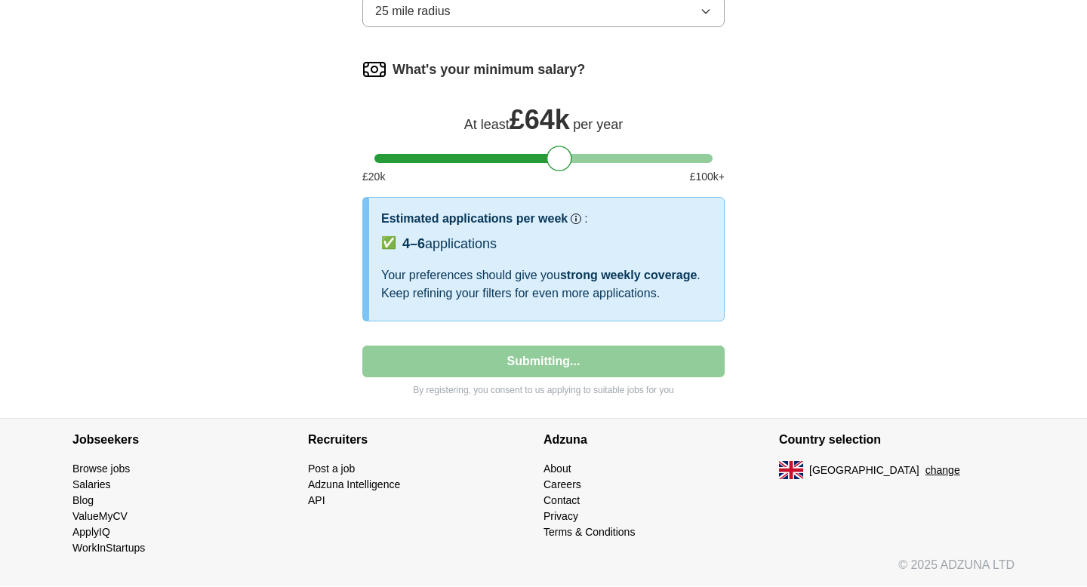
select select "**"
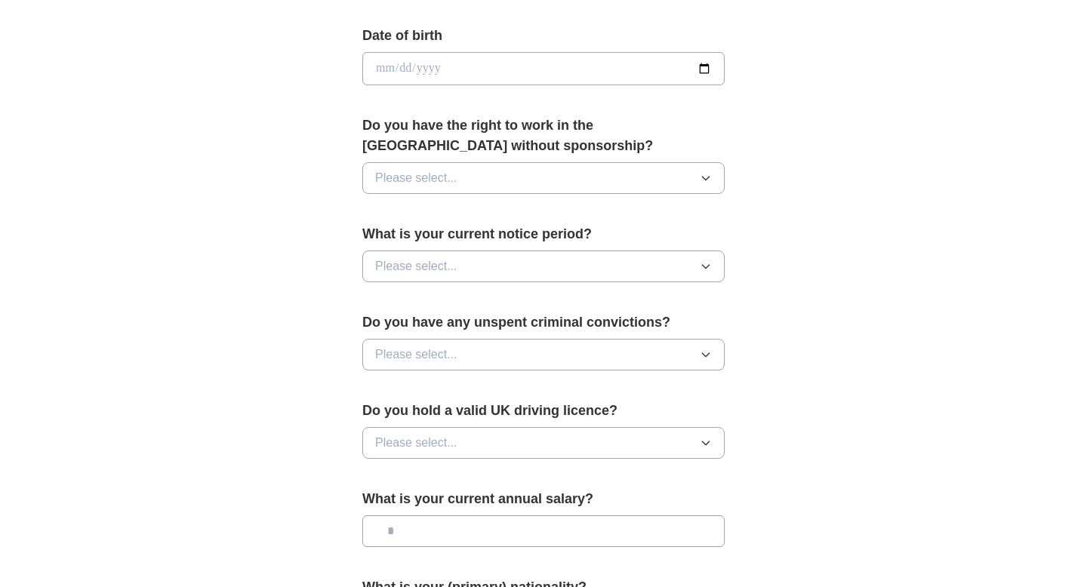
scroll to position [678, 0]
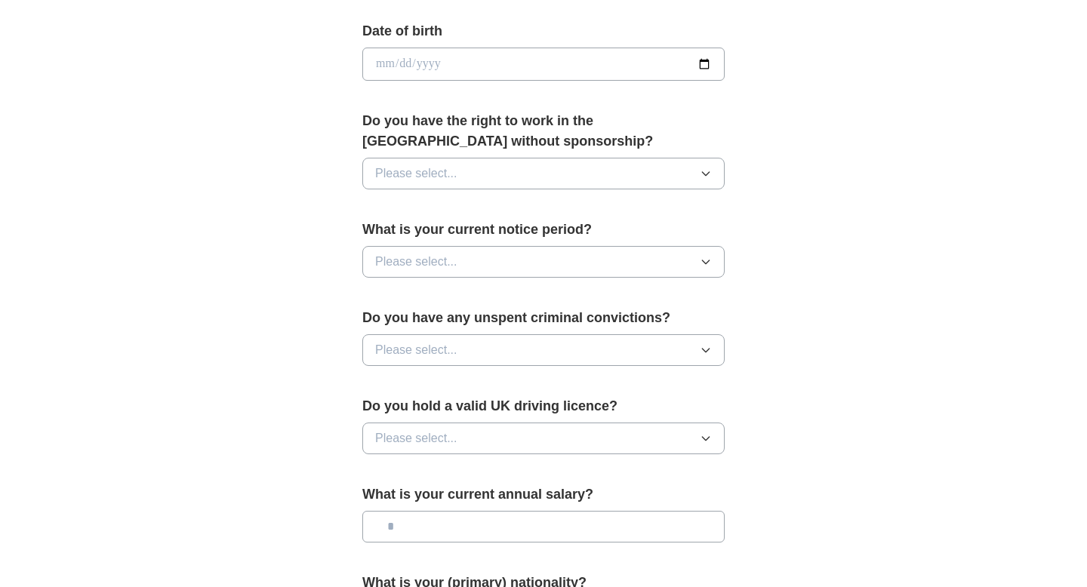
click at [550, 168] on button "Please select..." at bounding box center [543, 174] width 362 height 32
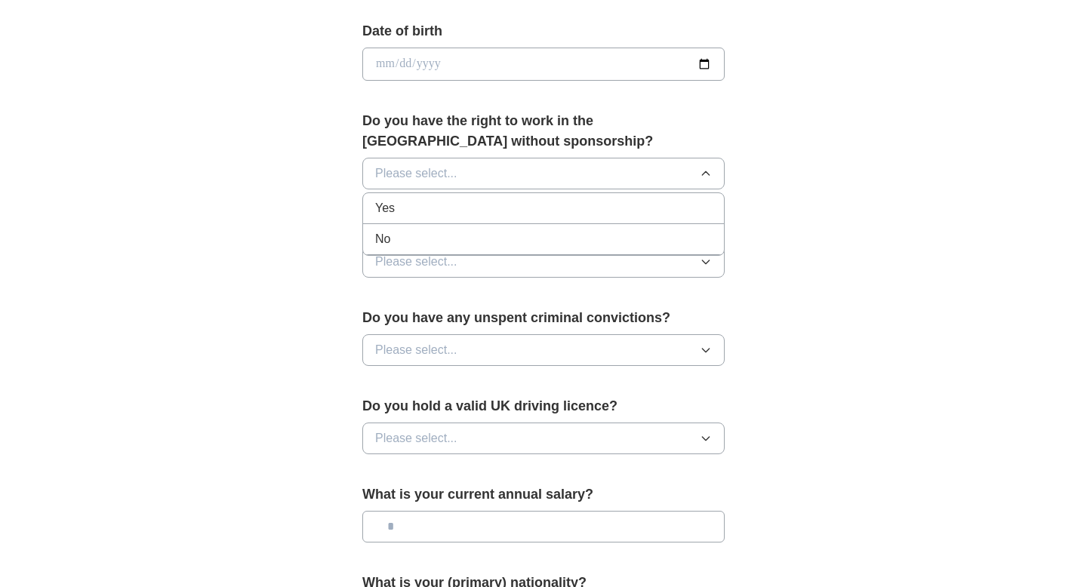
click at [542, 199] on div "Yes" at bounding box center [543, 208] width 337 height 18
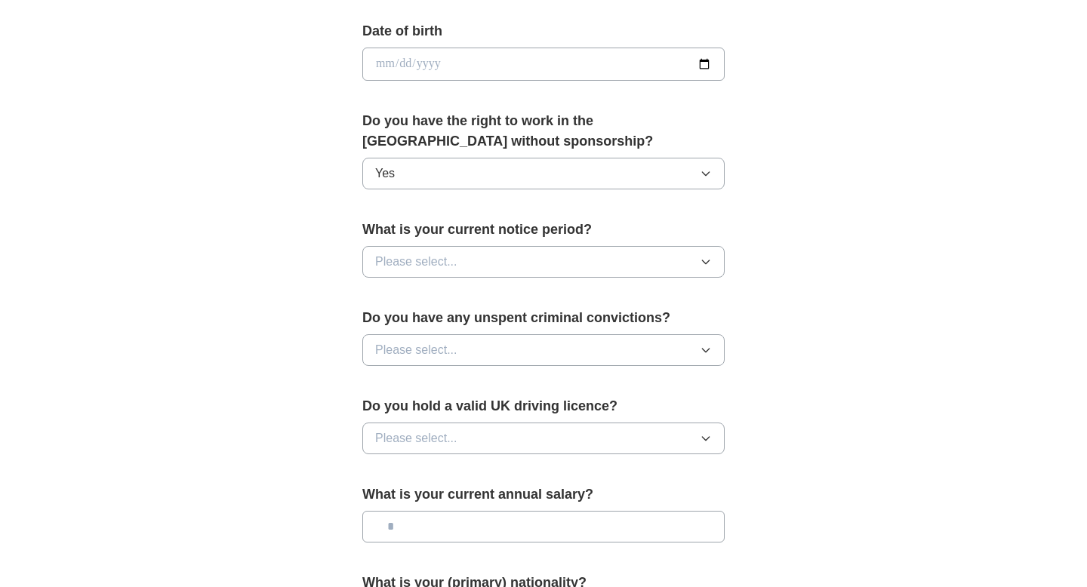
click at [533, 260] on button "Please select..." at bounding box center [543, 262] width 362 height 32
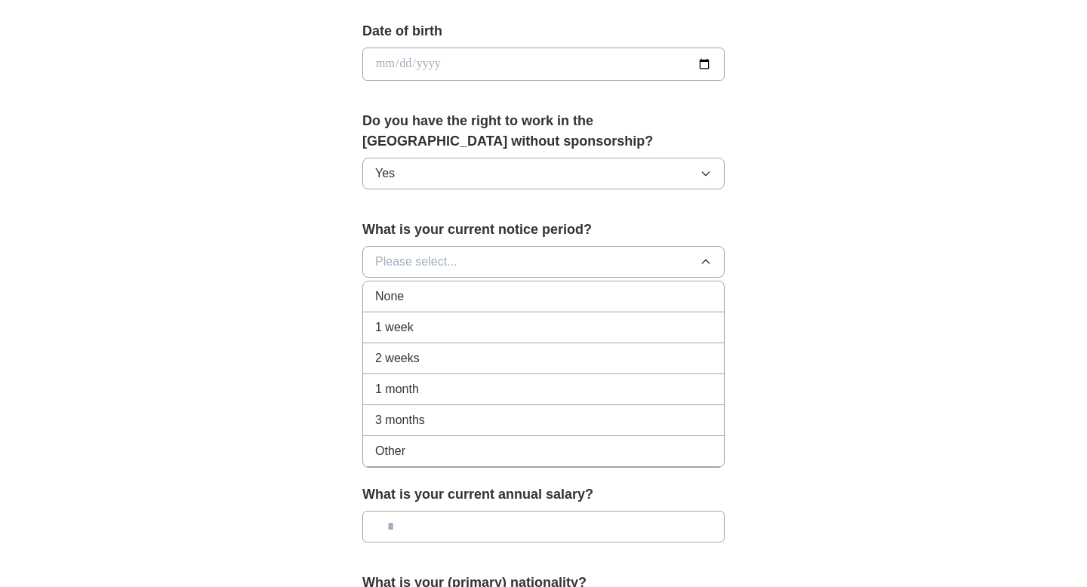
click at [510, 398] on div "1 month" at bounding box center [543, 389] width 337 height 18
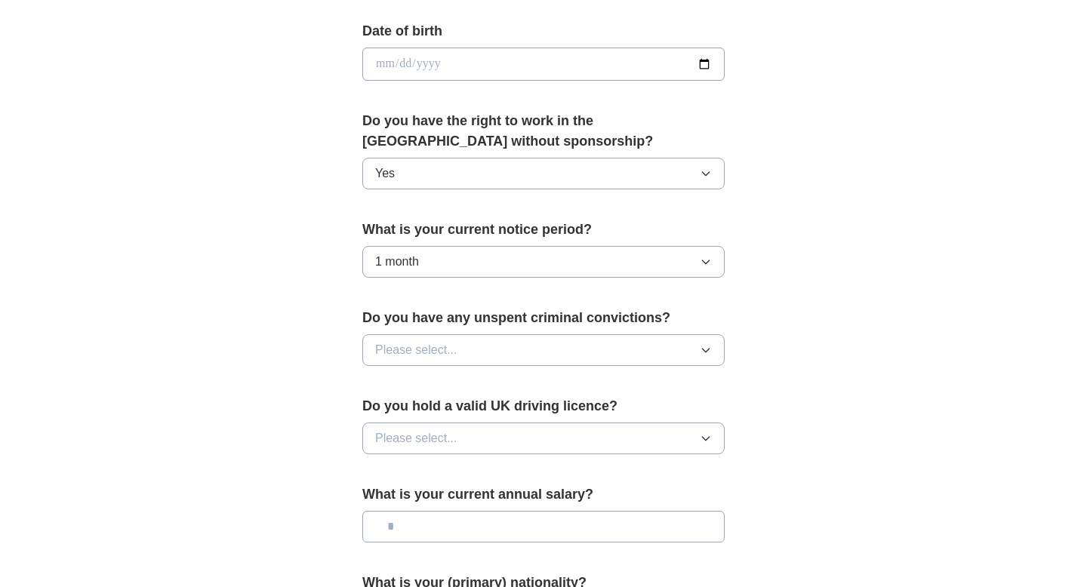
click at [527, 352] on button "Please select..." at bounding box center [543, 350] width 362 height 32
click at [513, 416] on div "No" at bounding box center [543, 416] width 337 height 18
click at [505, 445] on button "Please select..." at bounding box center [543, 439] width 362 height 32
click at [492, 507] on div "No" at bounding box center [543, 504] width 337 height 18
click at [492, 526] on input "text" at bounding box center [543, 527] width 362 height 32
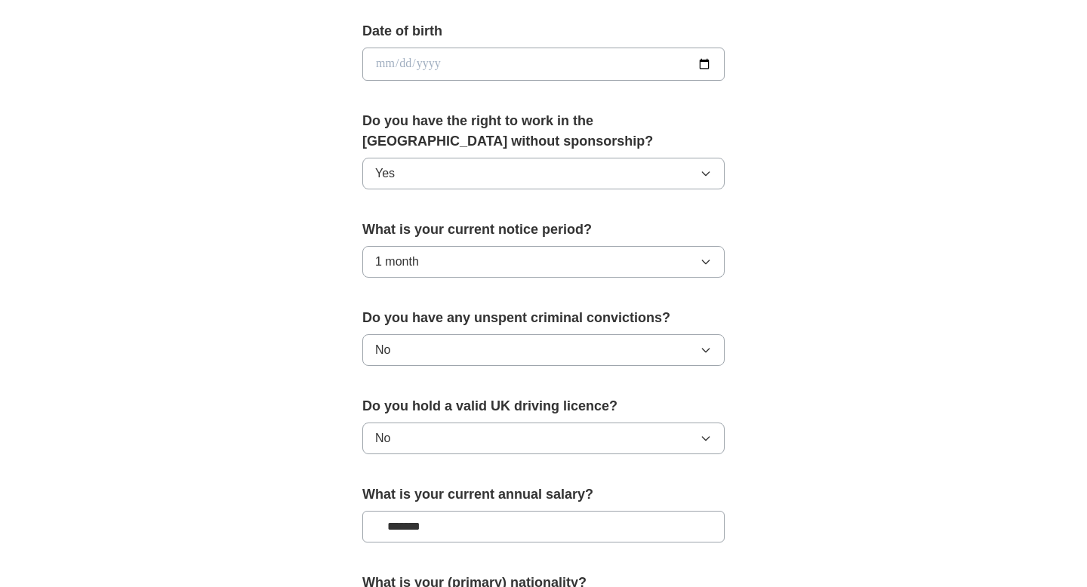
type input "*******"
click at [884, 475] on div "**********" at bounding box center [543, 45] width 966 height 1354
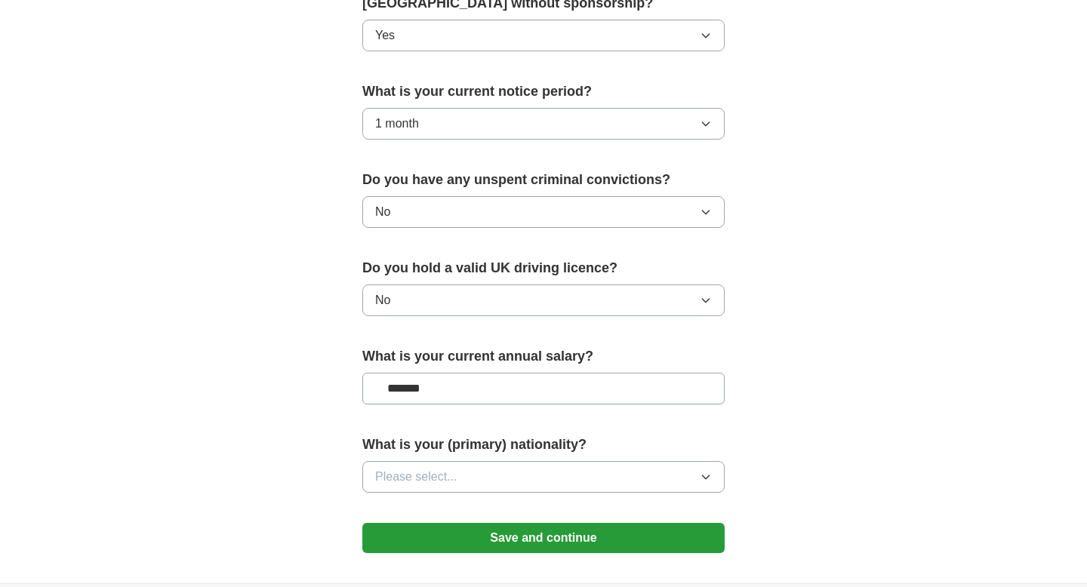
scroll to position [818, 0]
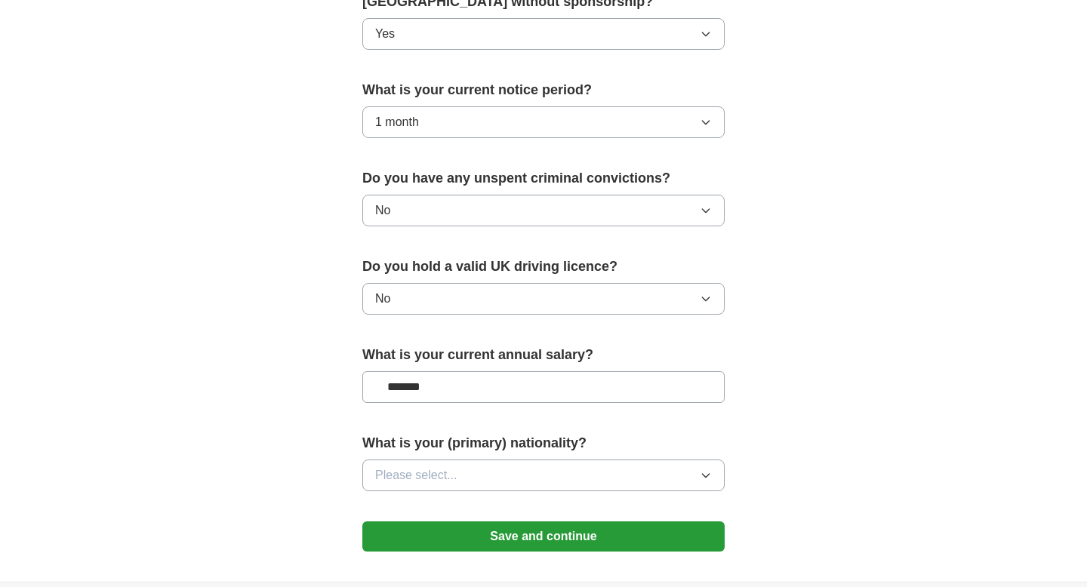
click at [675, 481] on button "Please select..." at bounding box center [543, 476] width 362 height 32
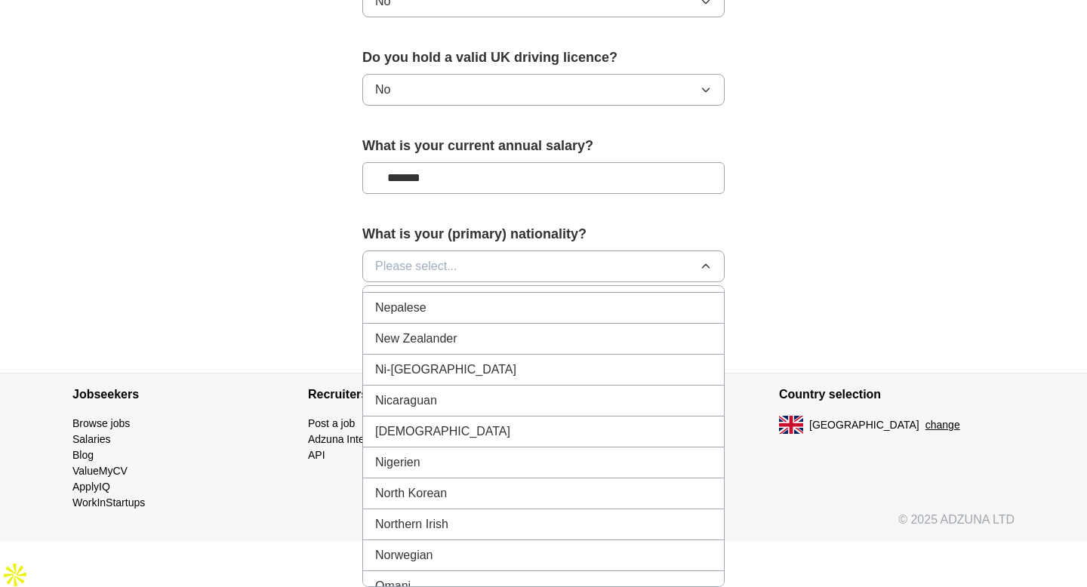
scroll to position [3968, 0]
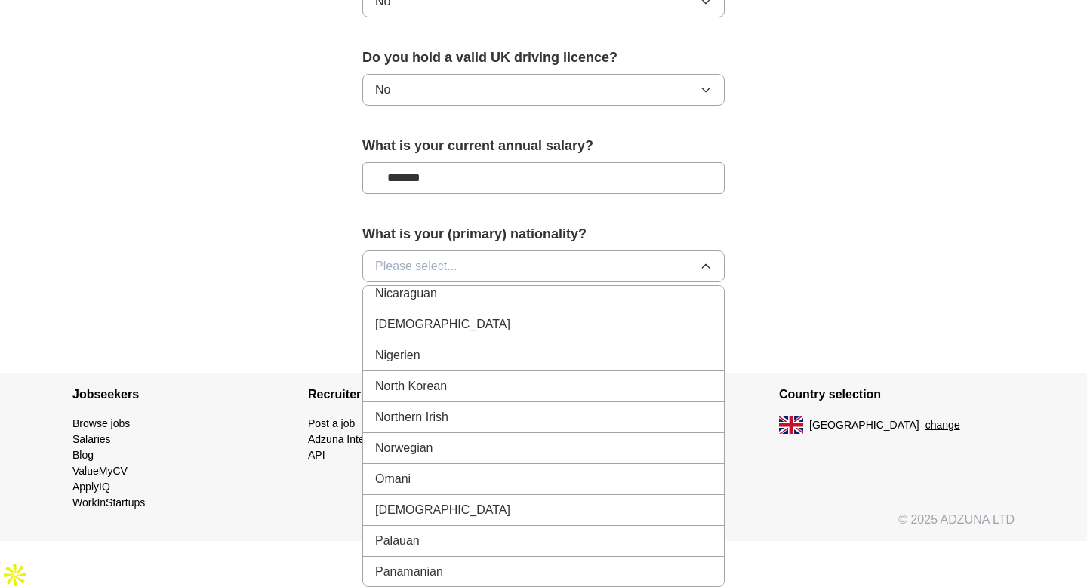
click at [589, 331] on div "[DEMOGRAPHIC_DATA]" at bounding box center [543, 324] width 337 height 18
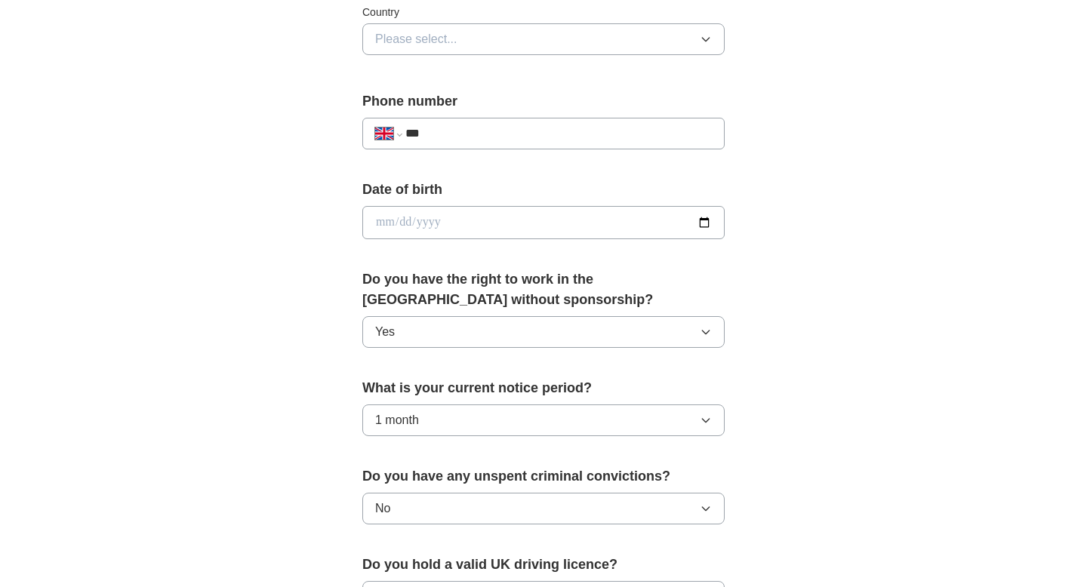
scroll to position [485, 0]
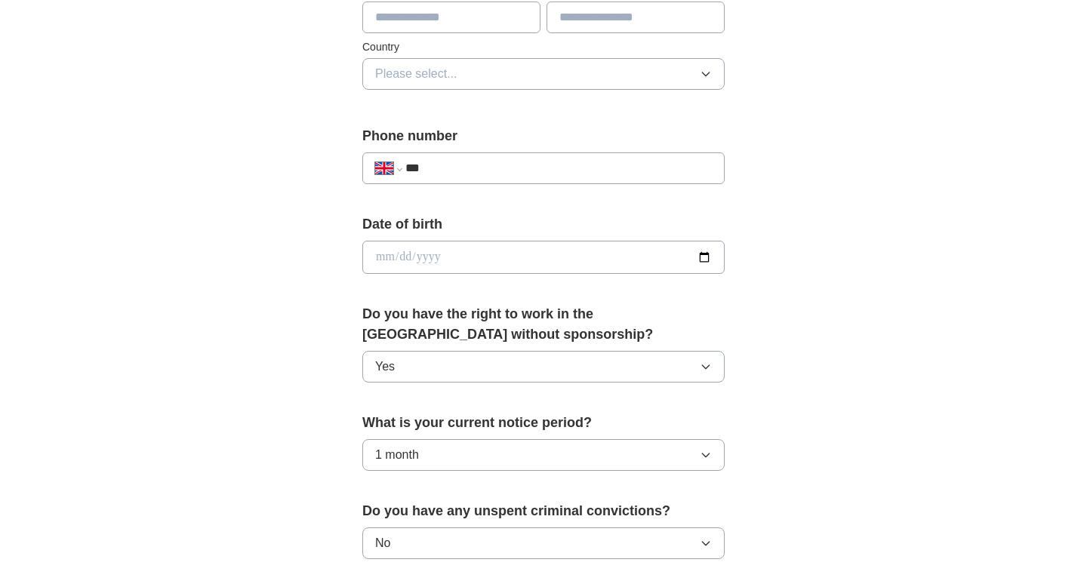
click at [701, 250] on input "date" at bounding box center [543, 257] width 362 height 33
type input "**********"
click at [515, 168] on input "***" at bounding box center [558, 168] width 306 height 18
type input "**********"
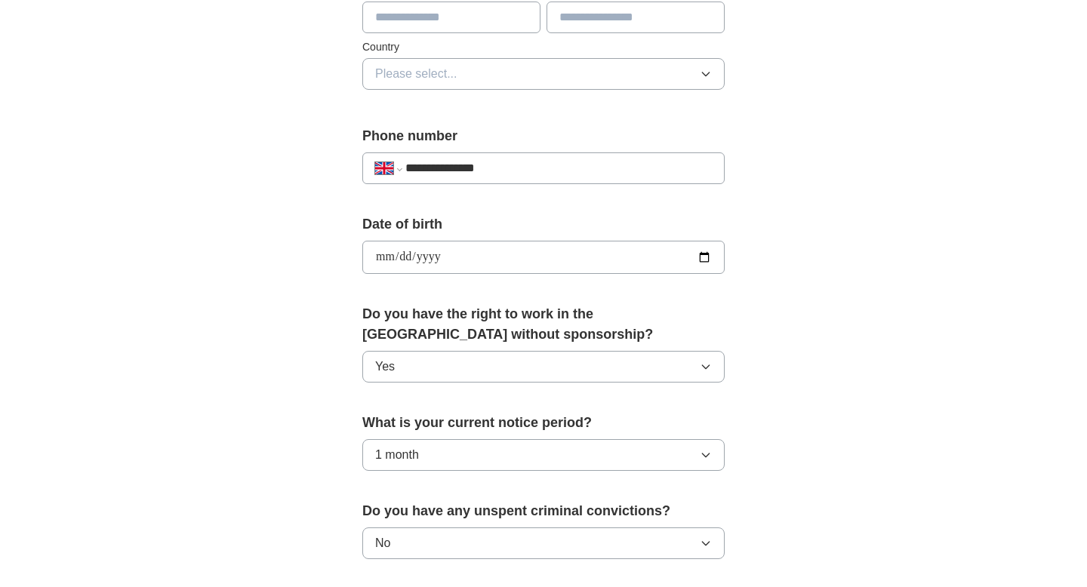
type input "**********"
type input "******"
type input "********"
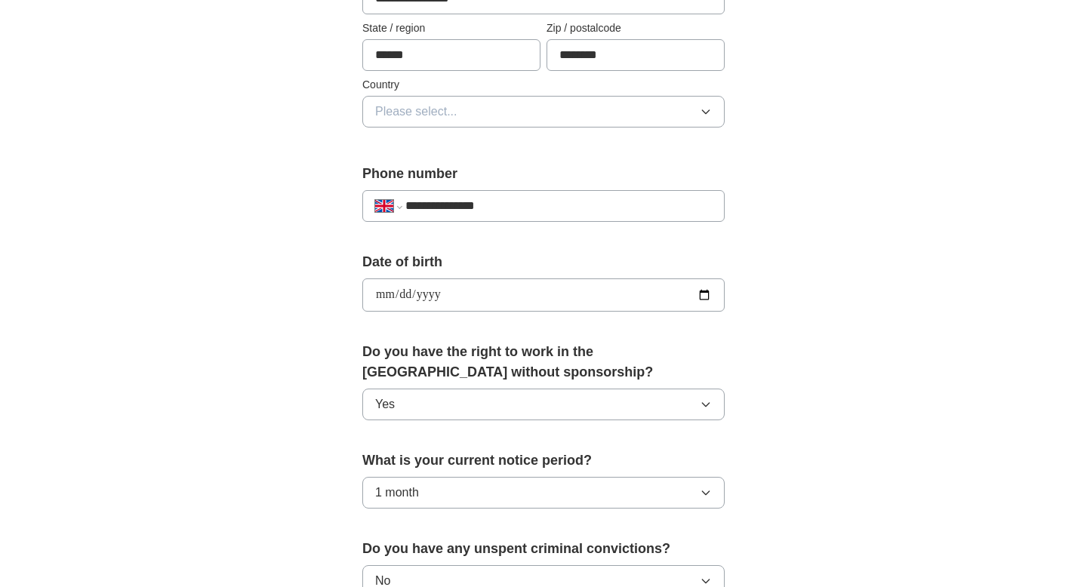
scroll to position [445, 0]
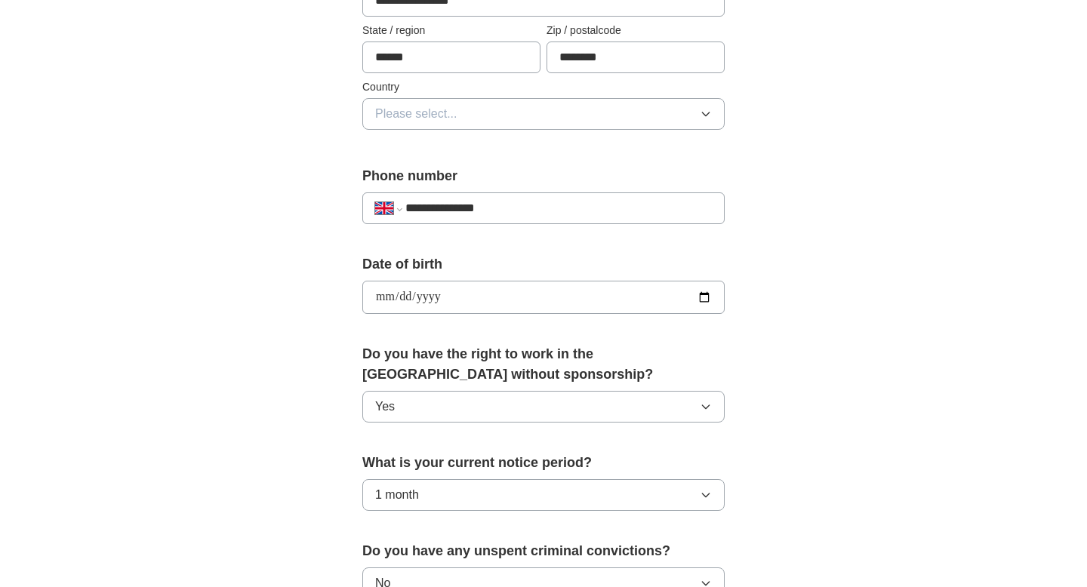
click at [527, 114] on button "Please select..." at bounding box center [543, 114] width 362 height 32
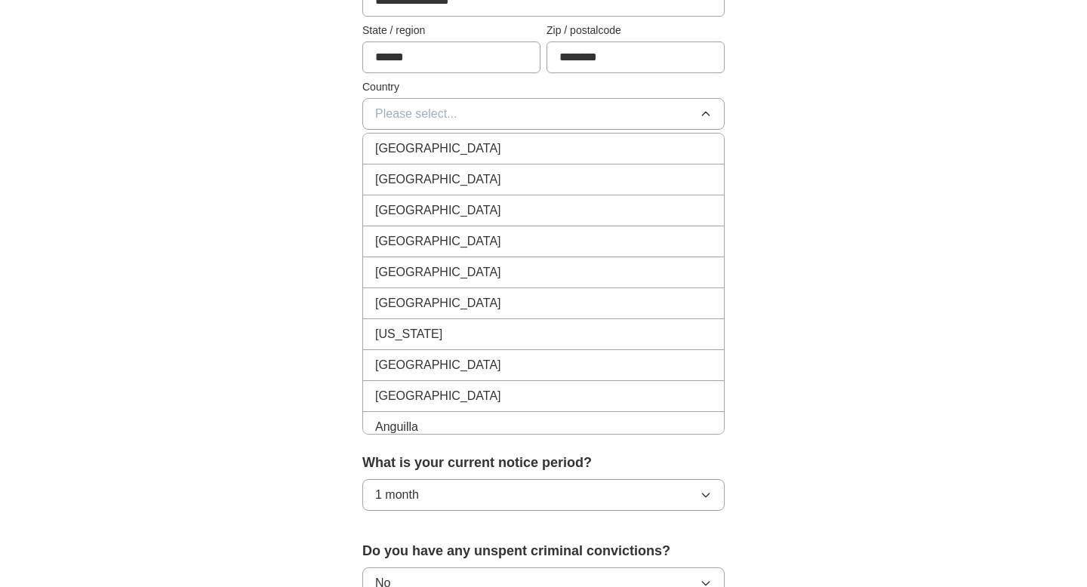
click at [512, 140] on div "[GEOGRAPHIC_DATA]" at bounding box center [543, 149] width 337 height 18
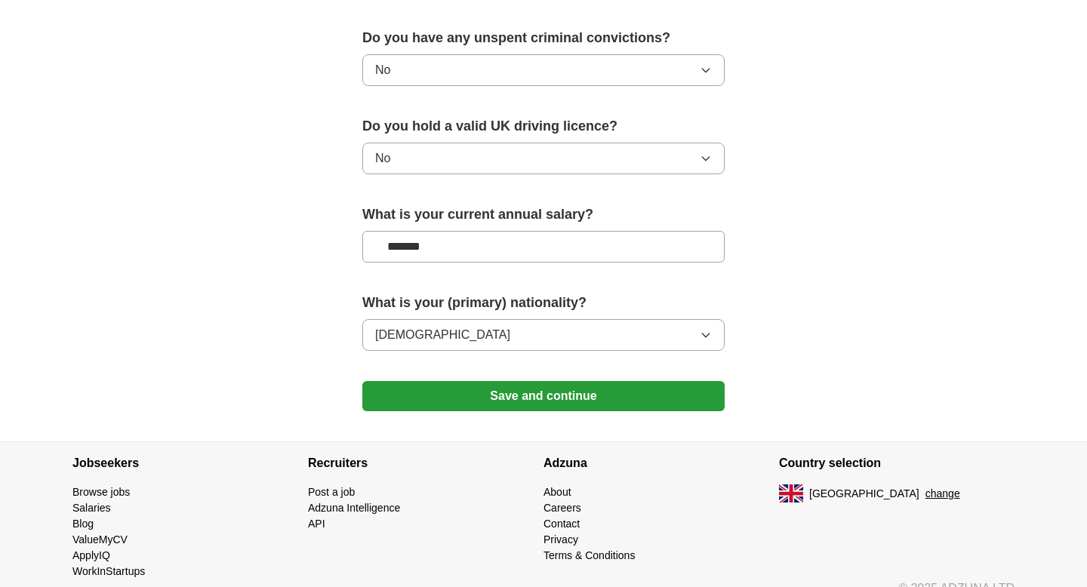
scroll to position [981, 0]
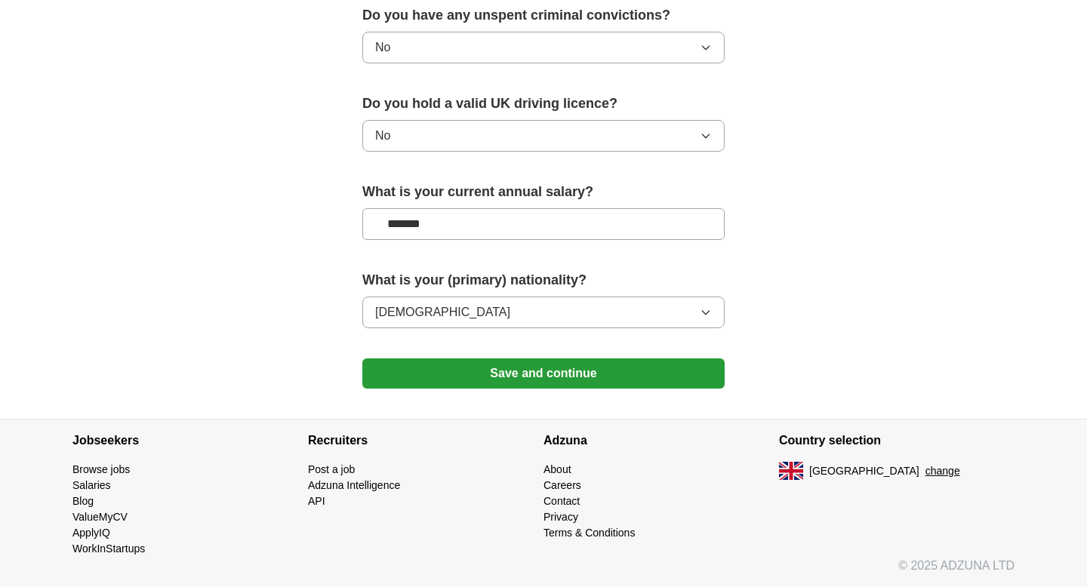
click at [524, 380] on button "Save and continue" at bounding box center [543, 373] width 362 height 30
